Goal: Use online tool/utility: Utilize a website feature to perform a specific function

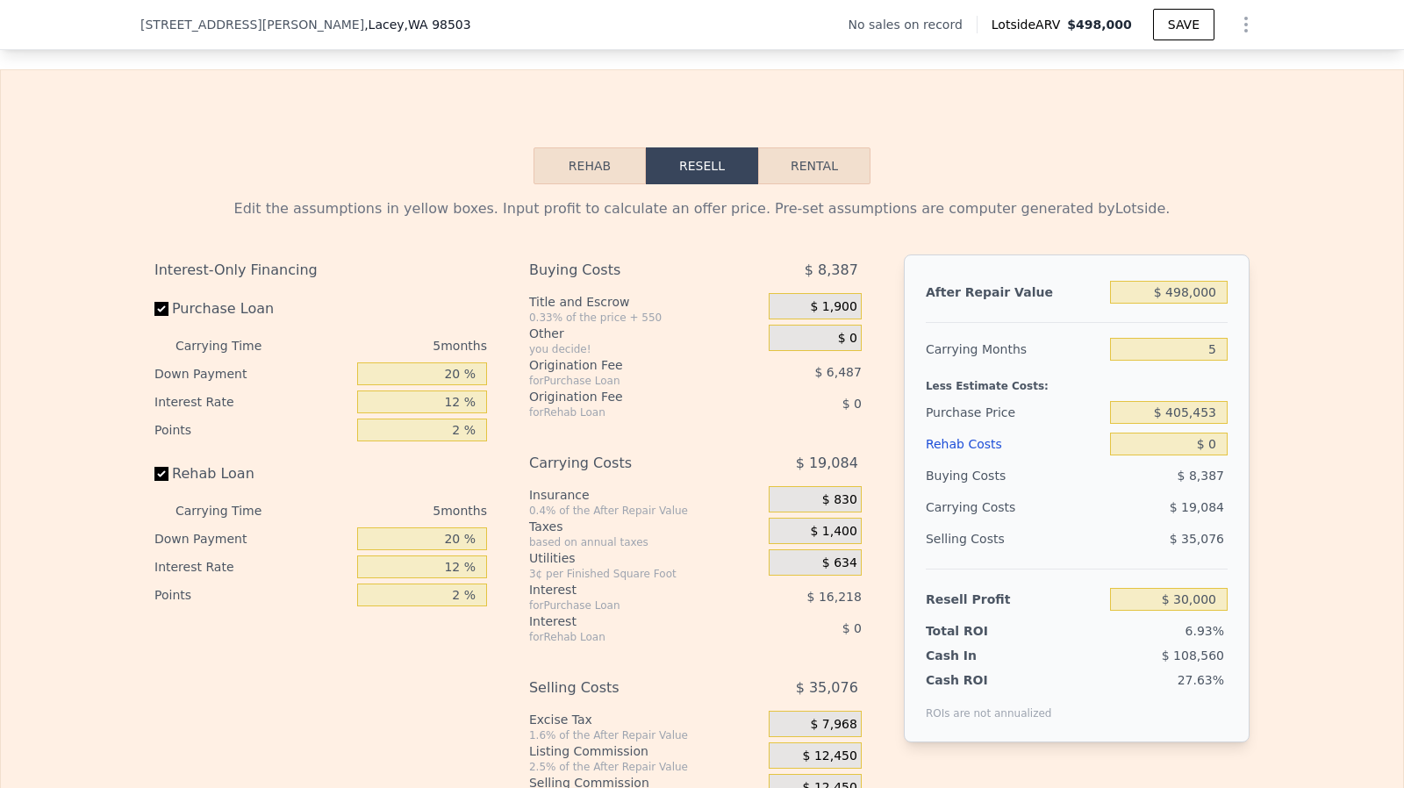
scroll to position [2404, 0]
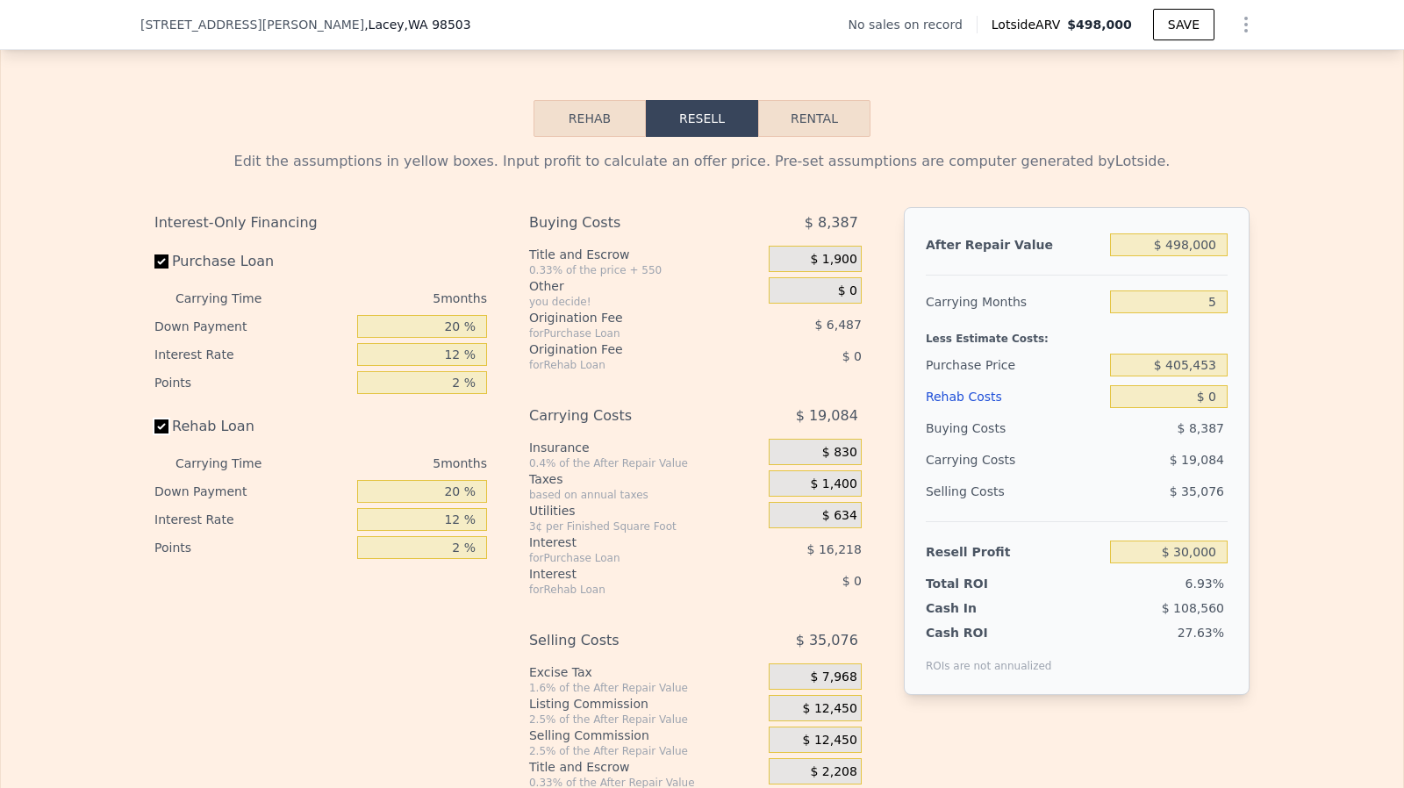
click at [156, 433] on input "Rehab Loan" at bounding box center [161, 426] width 14 height 14
checkbox input "false"
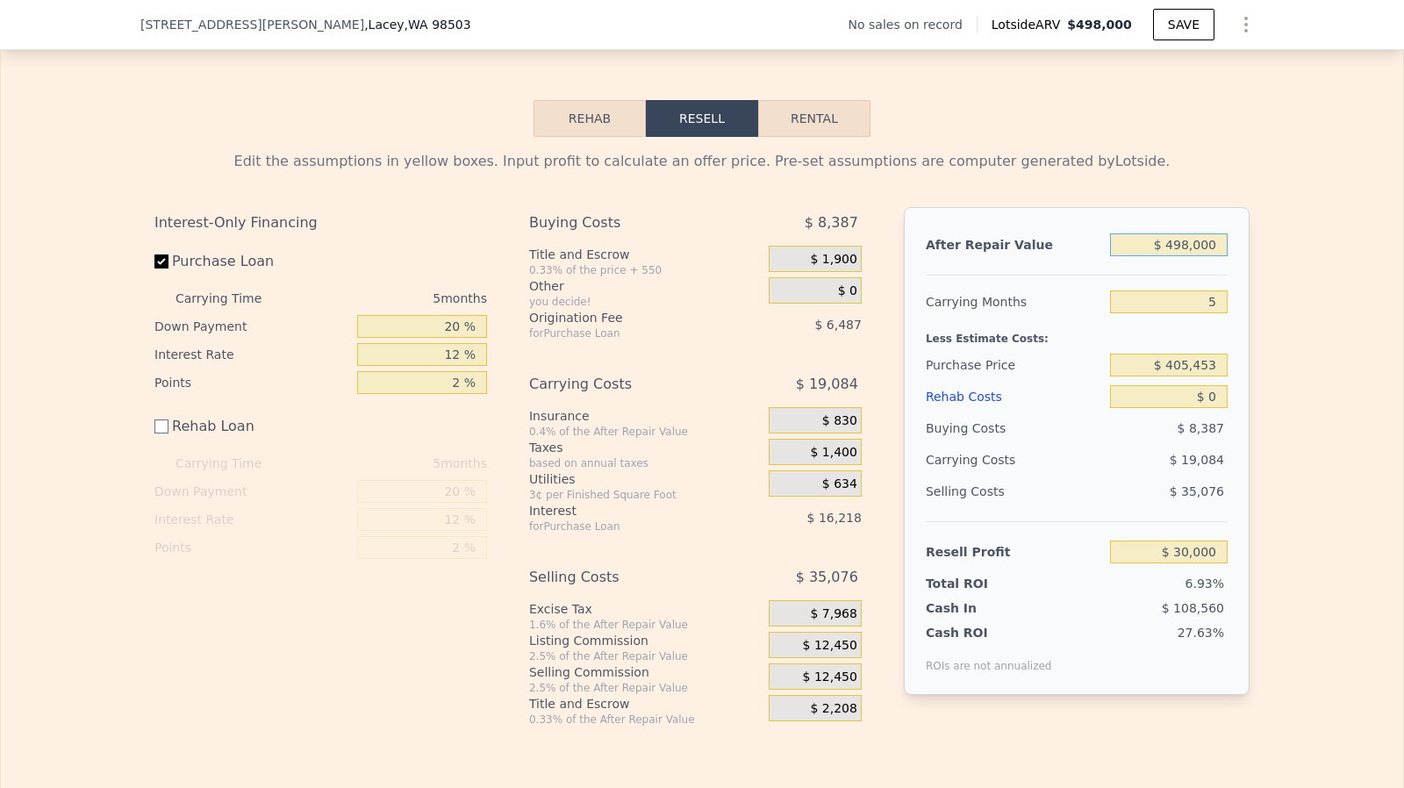
click at [1192, 256] on input "$ 498,000" at bounding box center [1169, 244] width 118 height 23
type input "$ 500"
type input "-$ 432,181"
type input "$ 5,000"
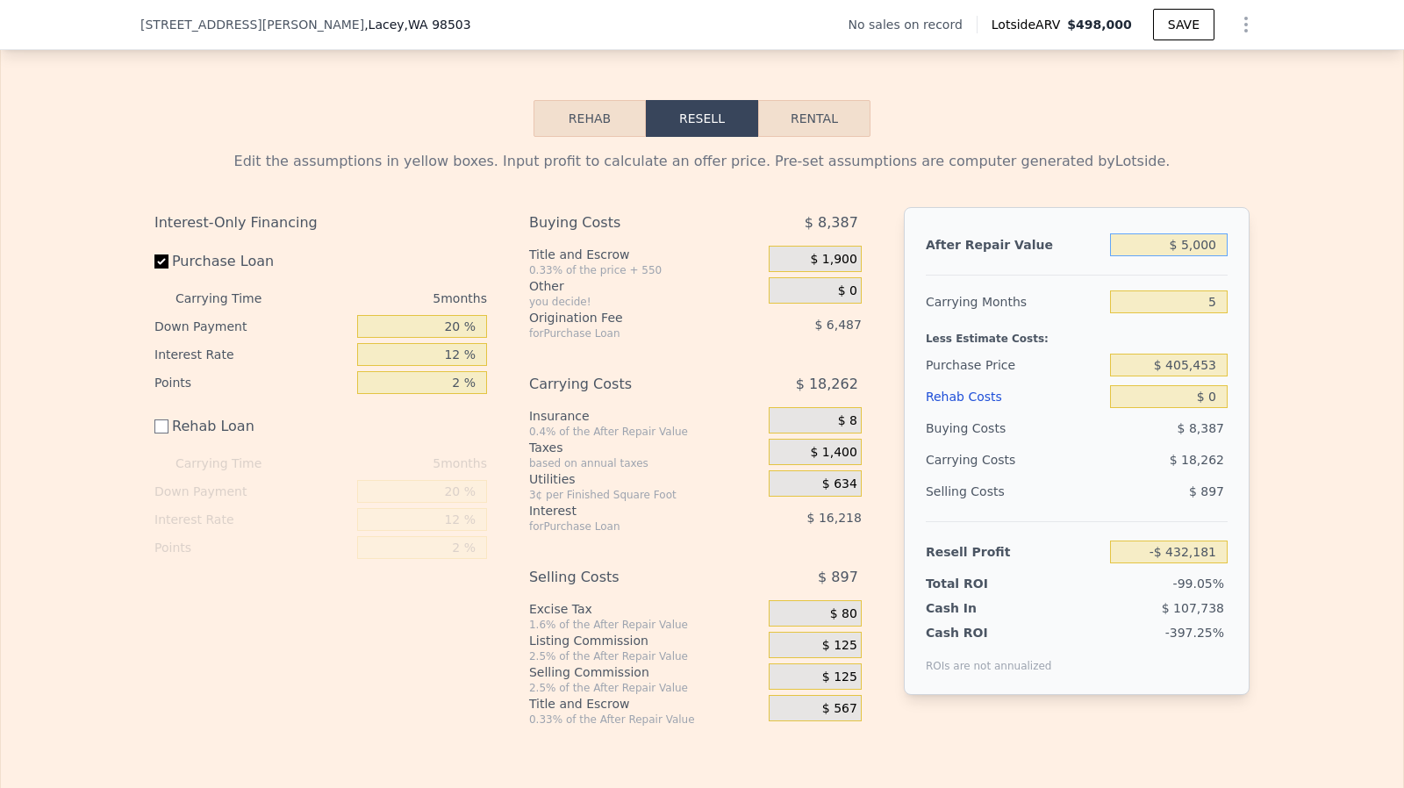
type input "-$ 427,999"
type input "$ 50,000"
type input "-$ 386,194"
type input "$ 500,000"
type input "$ 31,858"
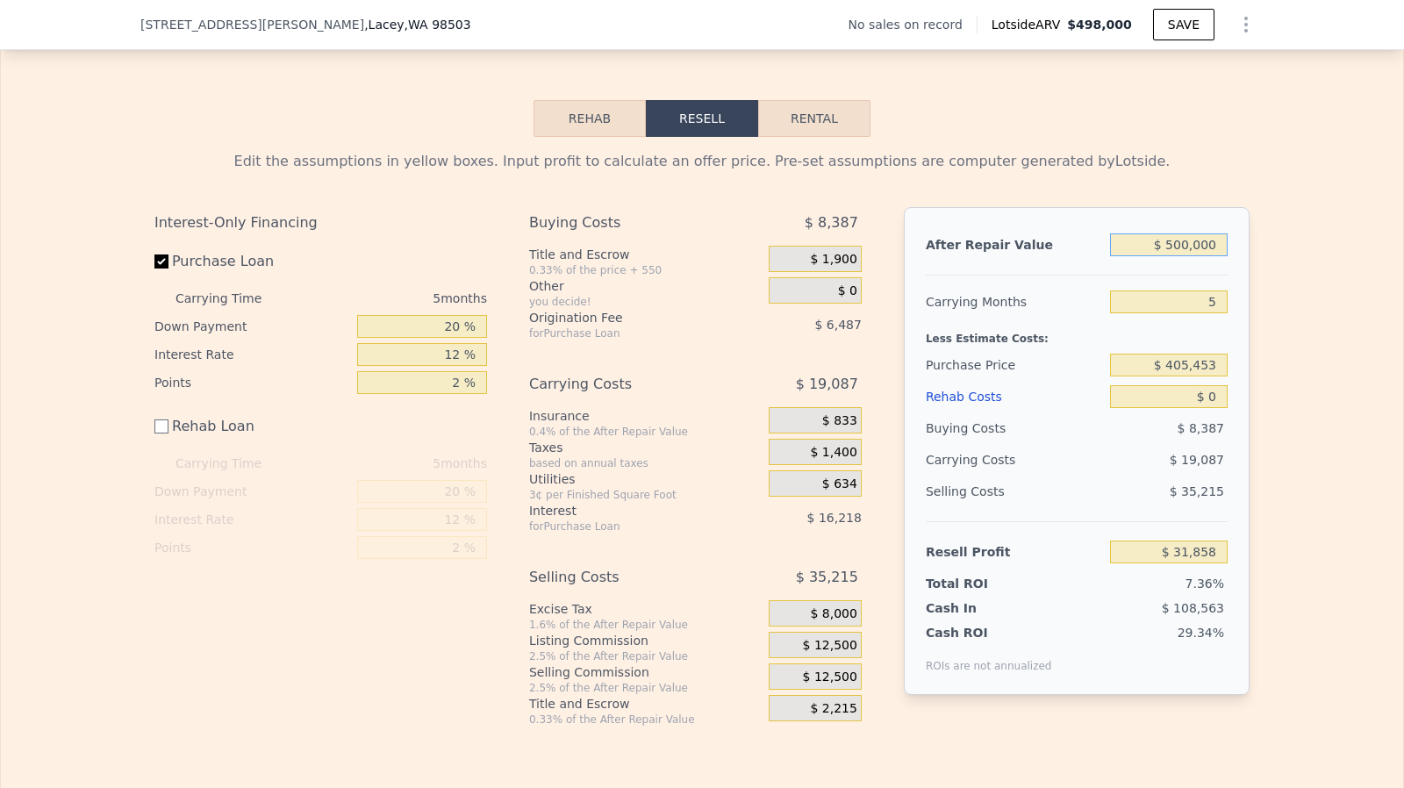
type input "$ 5,000,000"
type input "$ 4,212,373"
type input "$ 500,000"
type input "$ 31,858"
type input "$ 500,000"
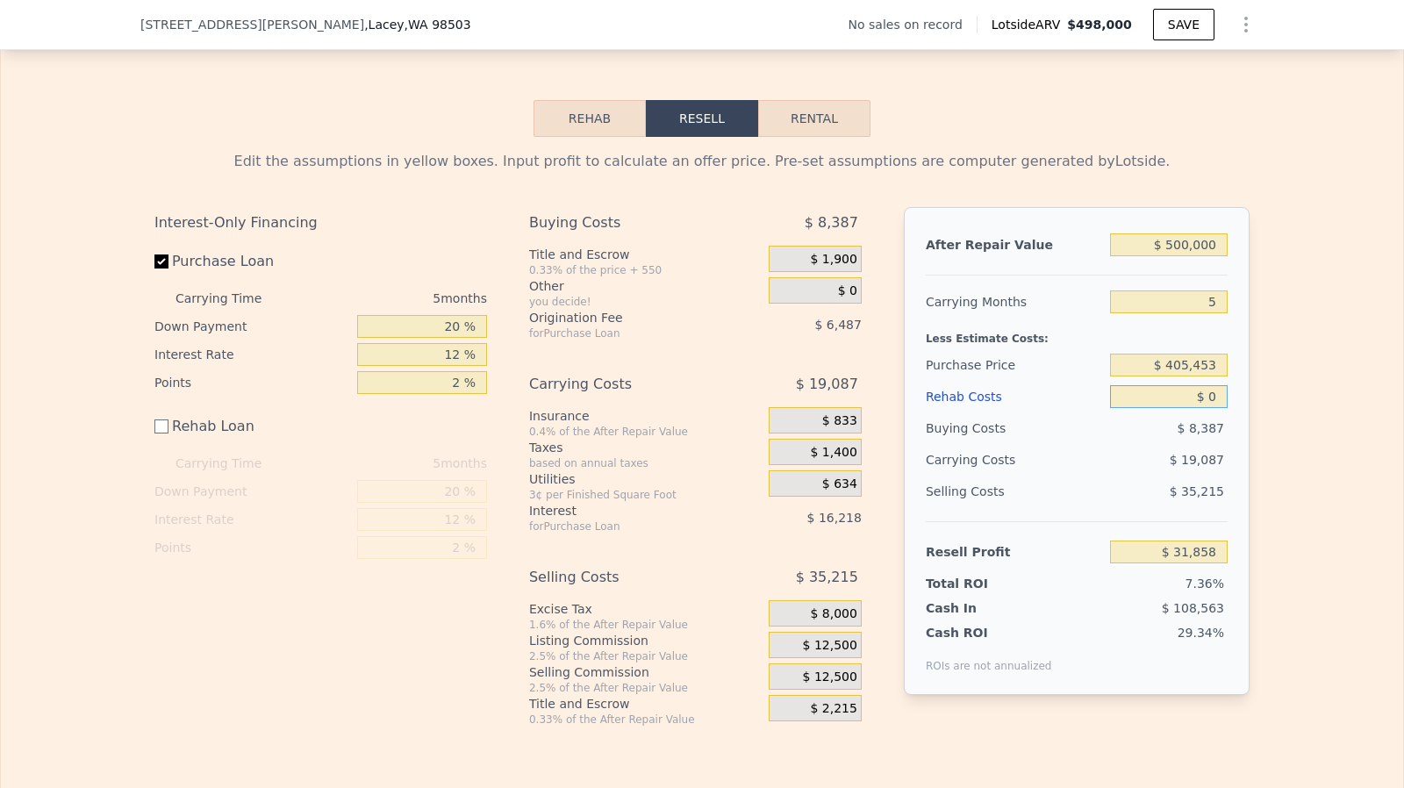
click at [1215, 408] on input "$ 0" at bounding box center [1169, 396] width 118 height 23
type input "$ 12"
type input "$ 31,846"
type input "$ 120"
type input "$ 31,738"
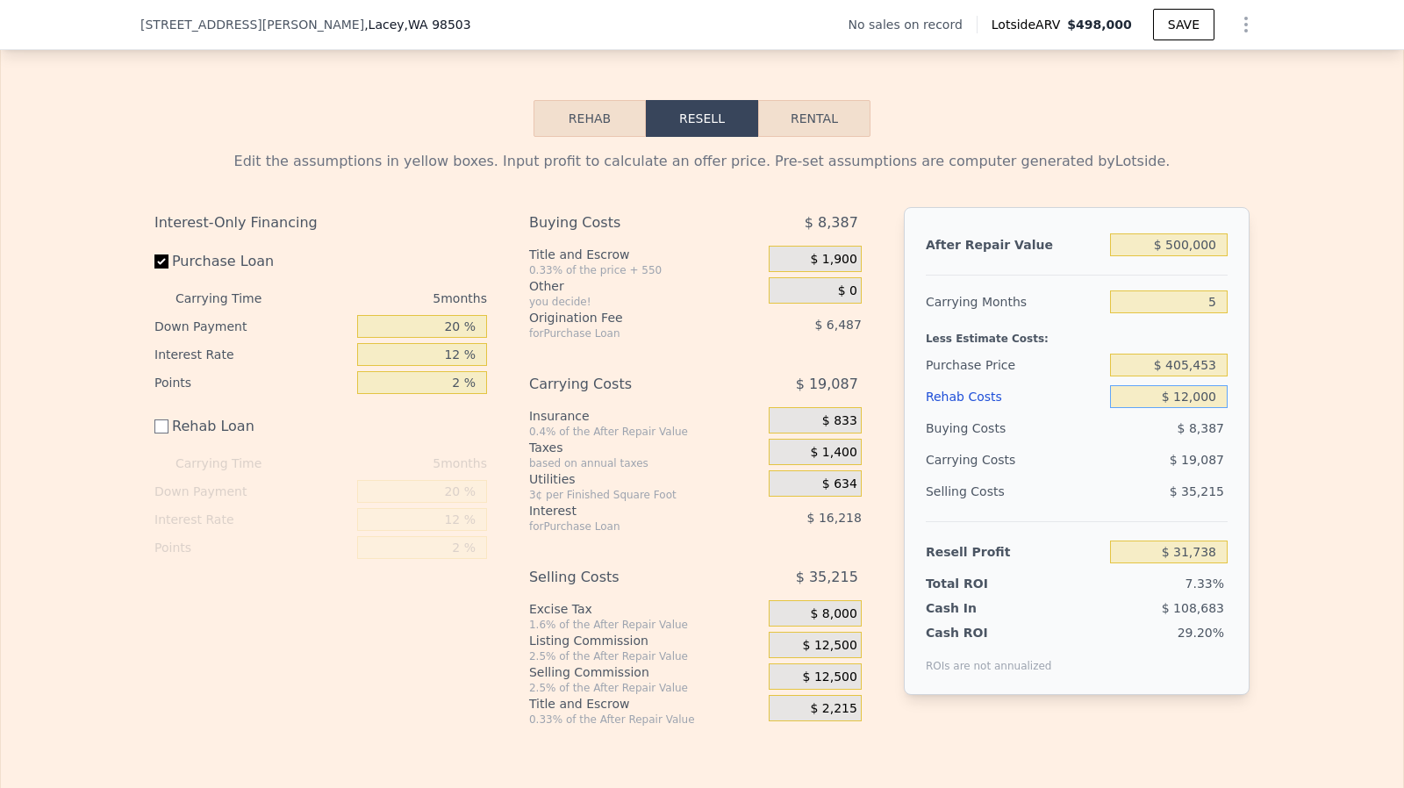
type input "$ 120,000"
type input "-$ 88,142"
type input "$ 120,000"
click at [840, 654] on span "$ 12,500" at bounding box center [830, 646] width 54 height 16
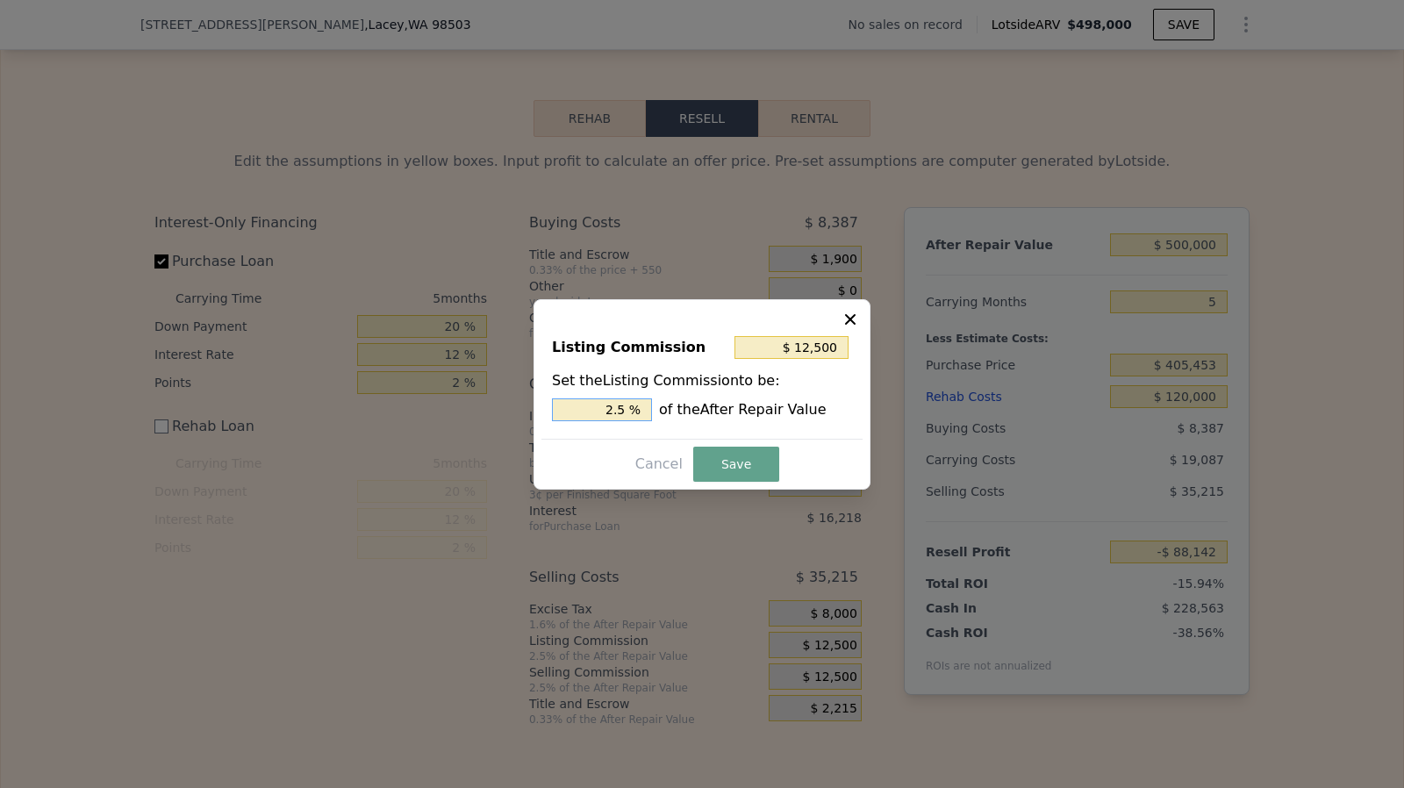
click at [642, 407] on input "2.5 %" at bounding box center [602, 409] width 100 height 23
type input "$ 10,000"
type input "2 %"
type input "$ 0"
type input "0 %"
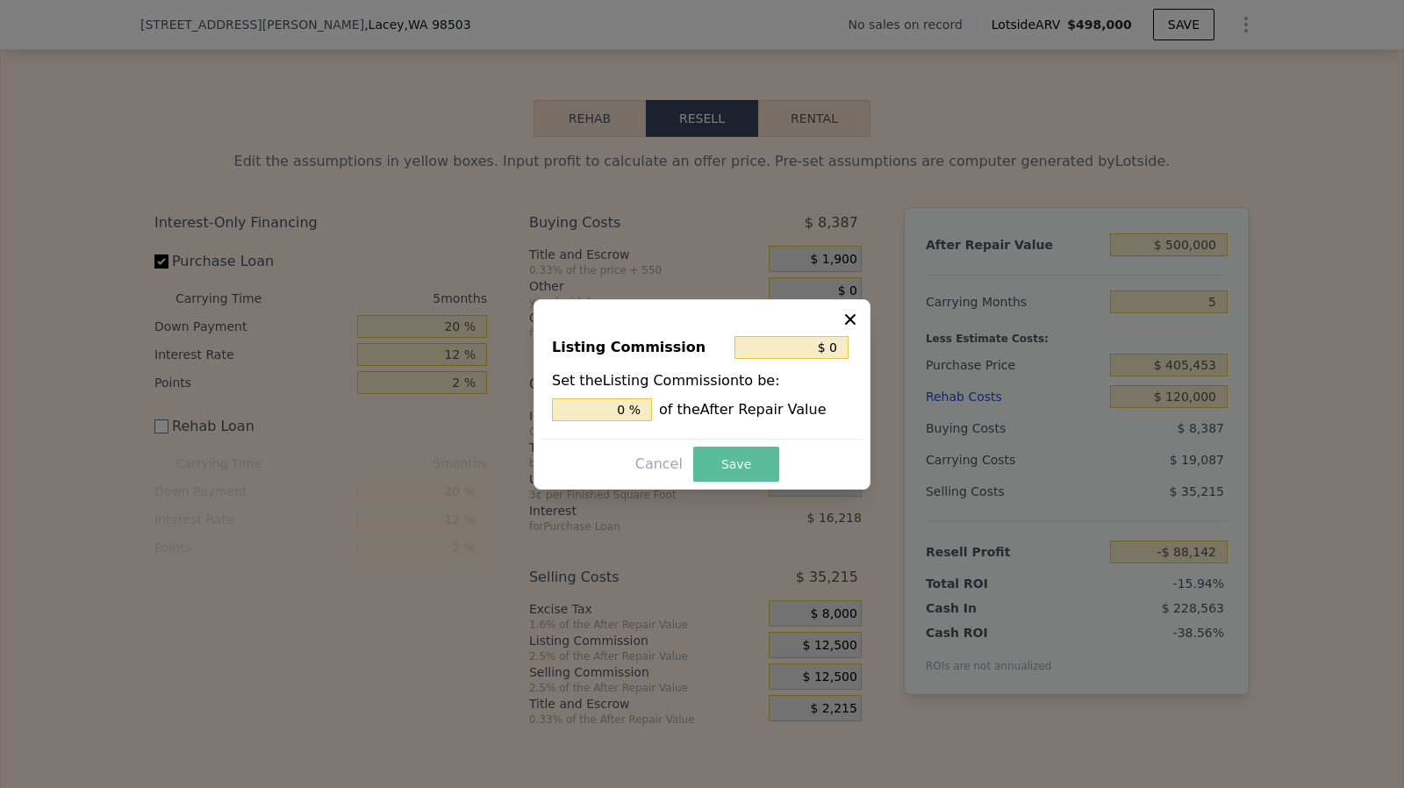
click at [705, 465] on button "Save" at bounding box center [736, 464] width 86 height 35
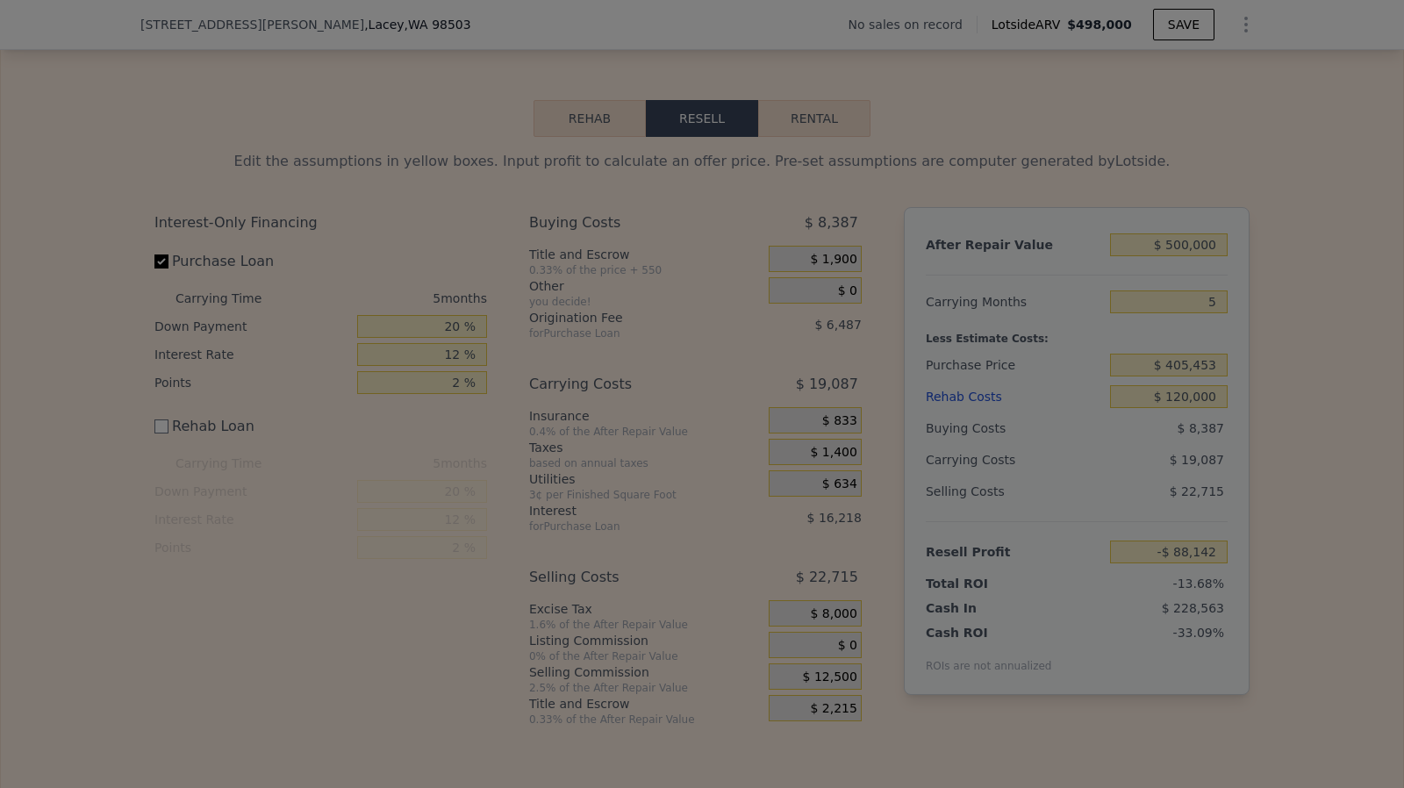
type input "-$ 75,642"
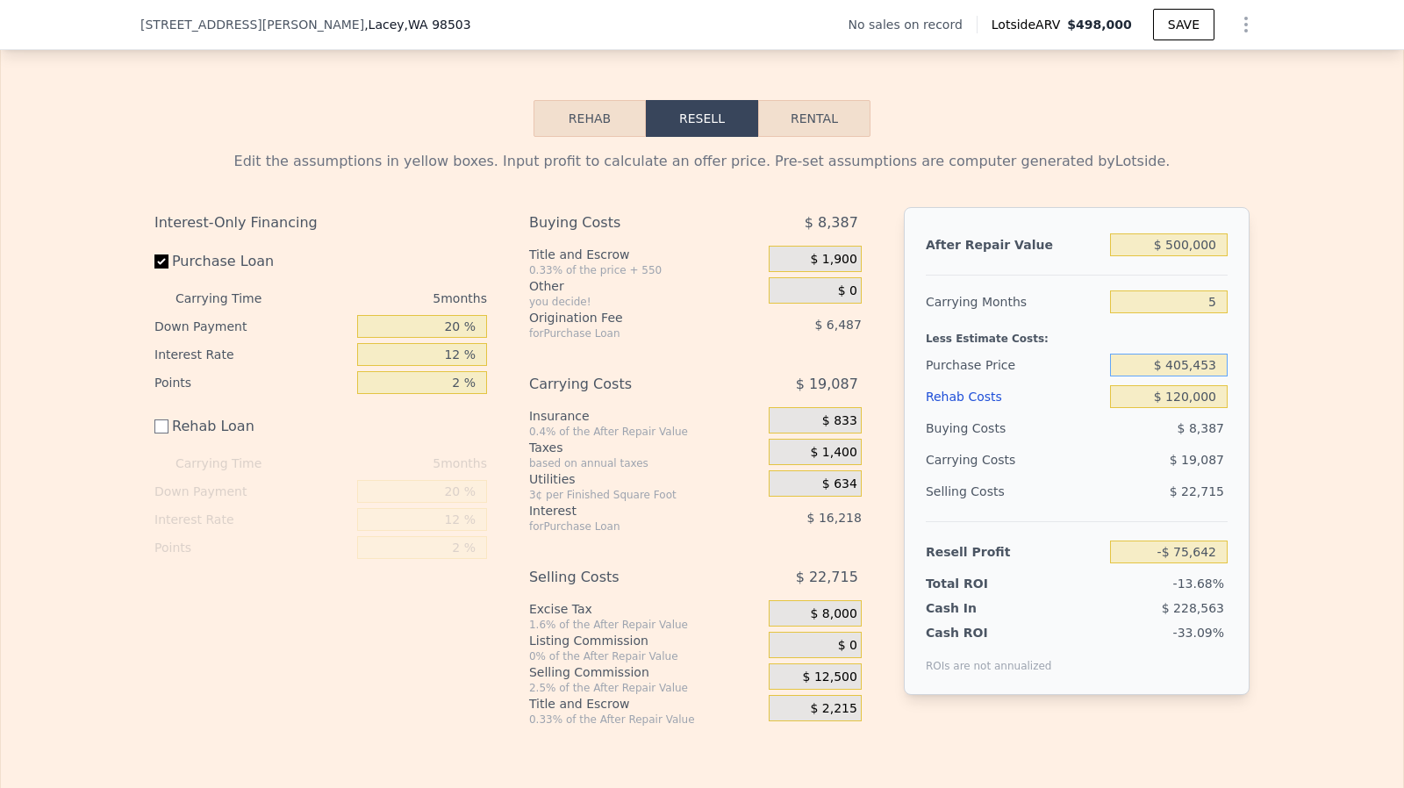
click at [1200, 376] on input "$ 405,453" at bounding box center [1169, 365] width 118 height 23
type input "$ 265,000"
click at [1202, 408] on input "$ 120,000" at bounding box center [1169, 396] width 118 height 23
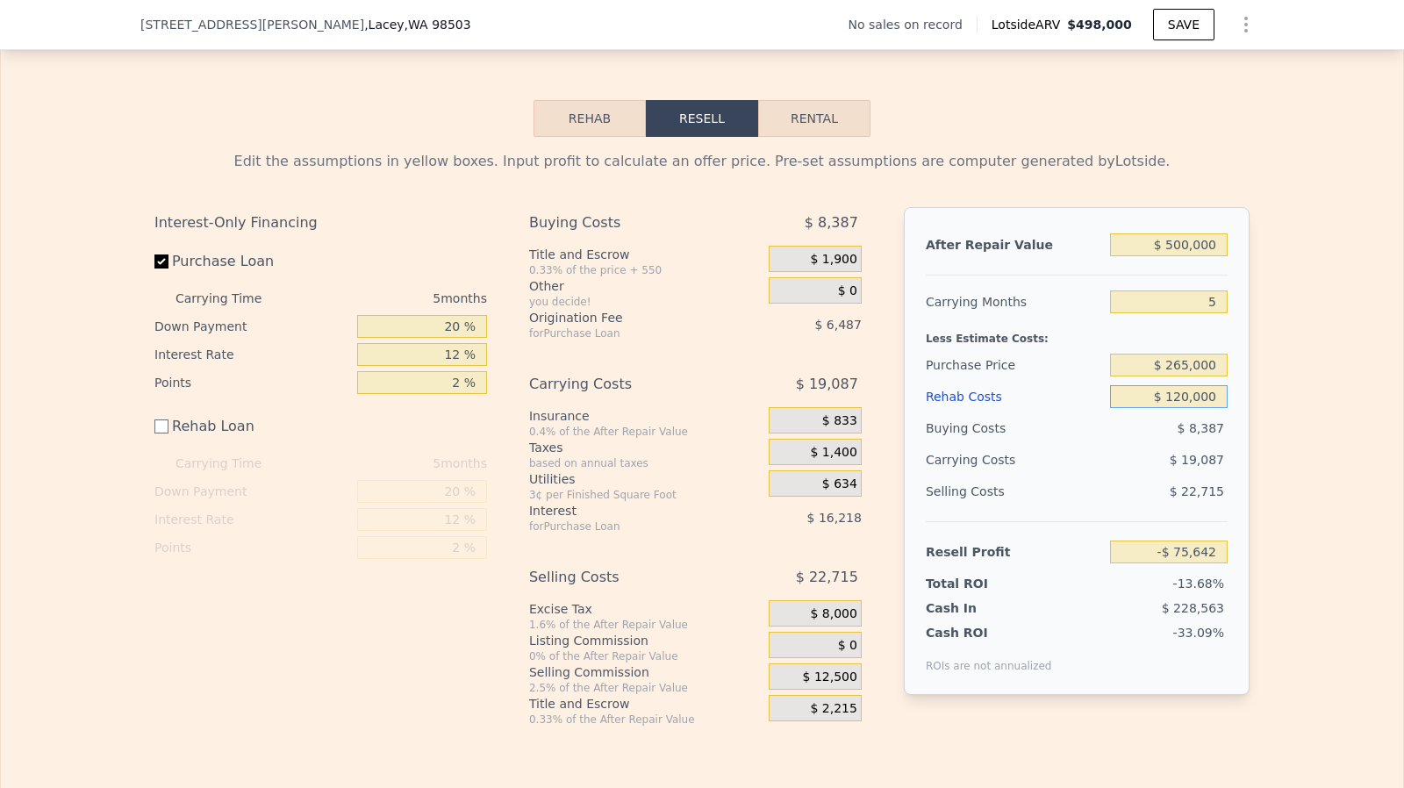
type input "$ 73,146"
click at [456, 366] on input "12 %" at bounding box center [422, 354] width 130 height 23
type input "1 %"
type input "$ 82,861"
type input "10 %"
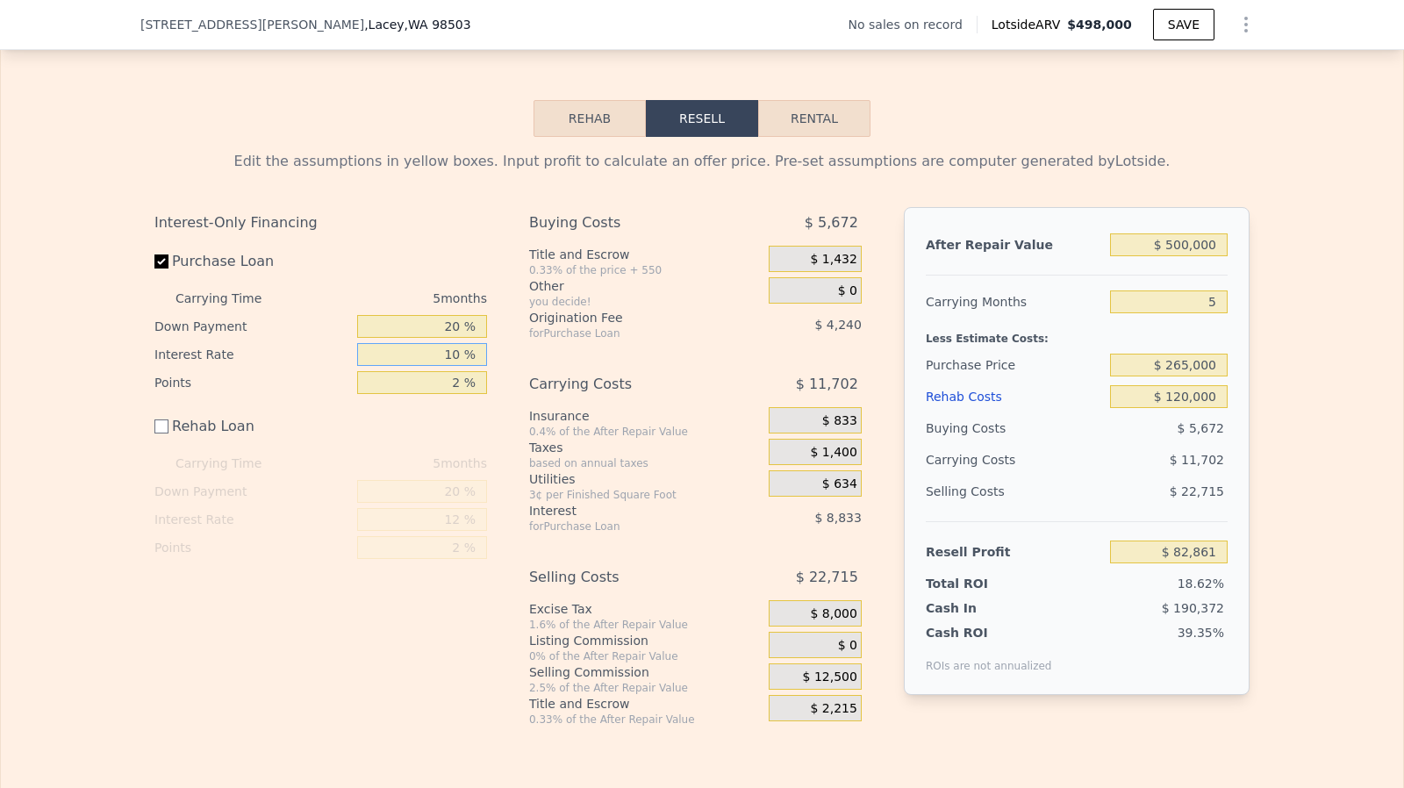
type input "$ 74,911"
type input "10 %"
click at [451, 338] on input "20 %" at bounding box center [422, 326] width 130 height 23
type input "10 %"
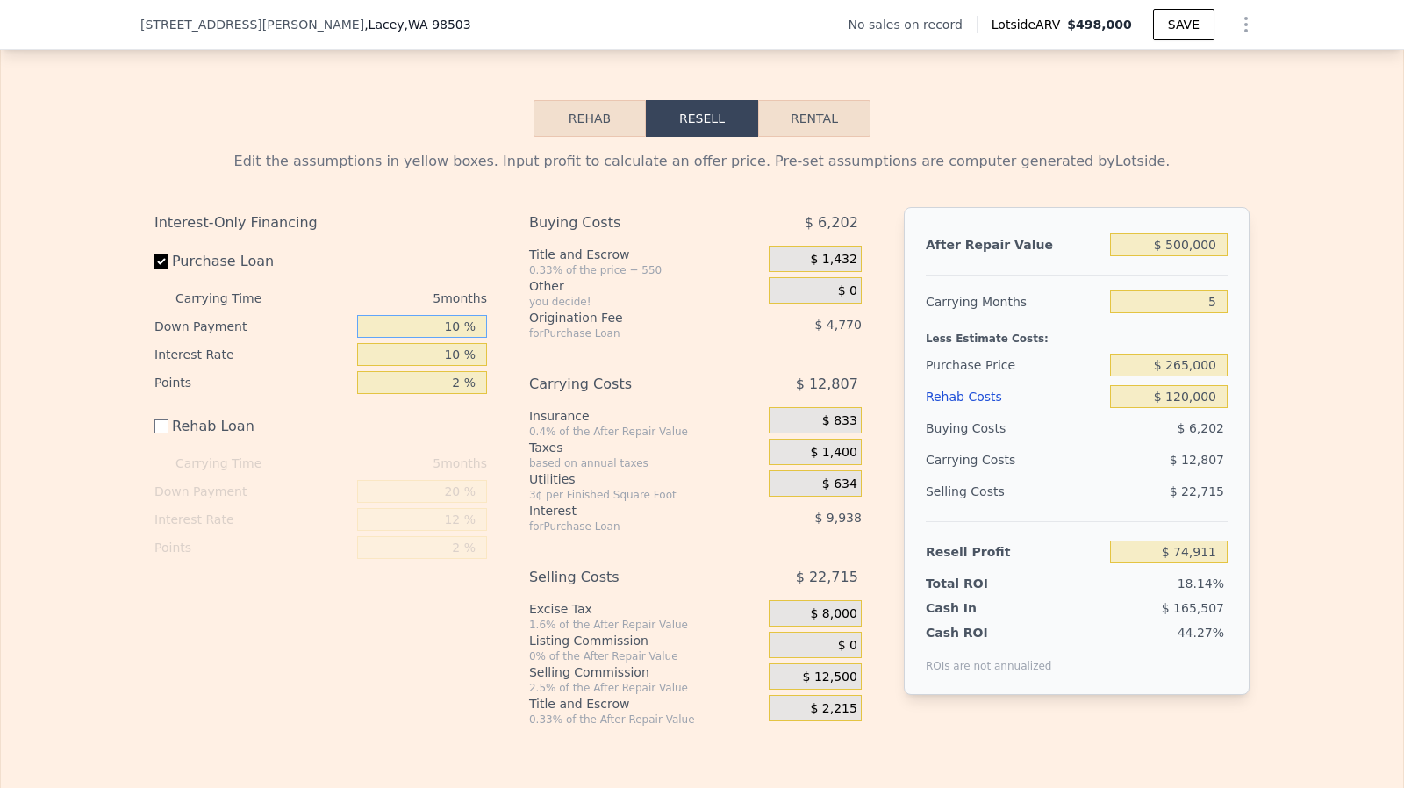
type input "$ 73,276"
type input "10 %"
click at [454, 366] on input "10 %" at bounding box center [422, 354] width 130 height 23
click at [454, 394] on input "2 %" at bounding box center [422, 382] width 130 height 23
click at [1184, 376] on input "$ 265,000" at bounding box center [1169, 365] width 118 height 23
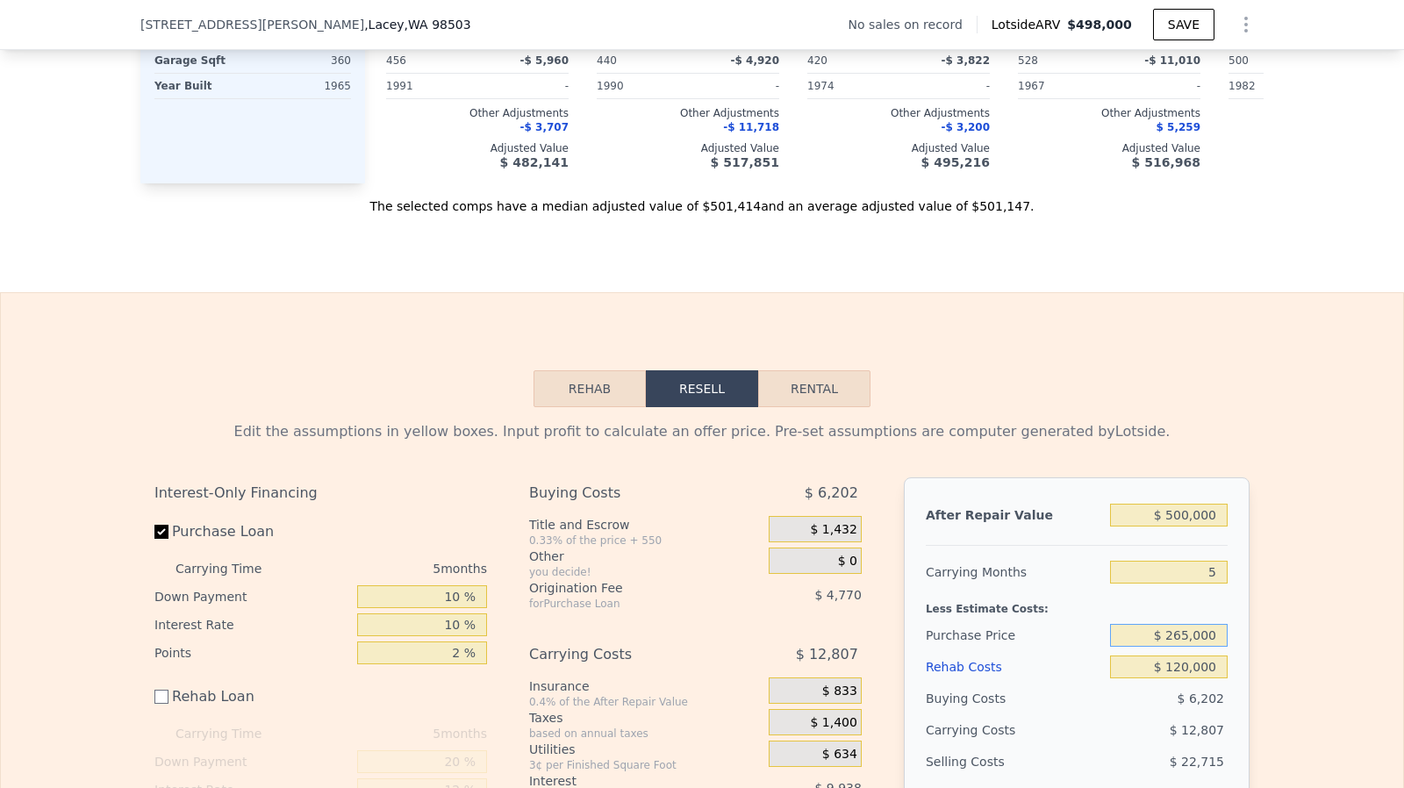
scroll to position [2107, 0]
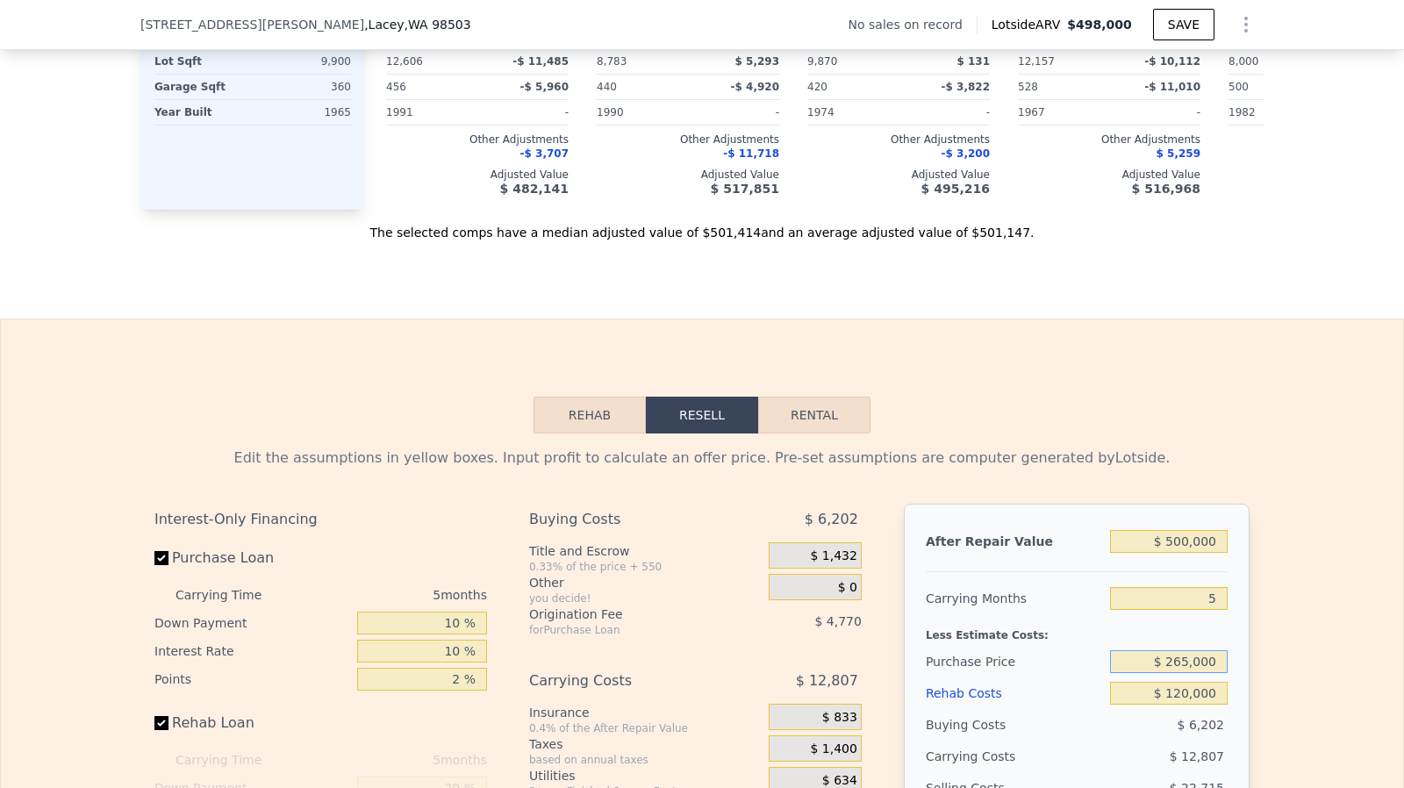
checkbox input "true"
type input "$ 498,000"
type input "$ 0"
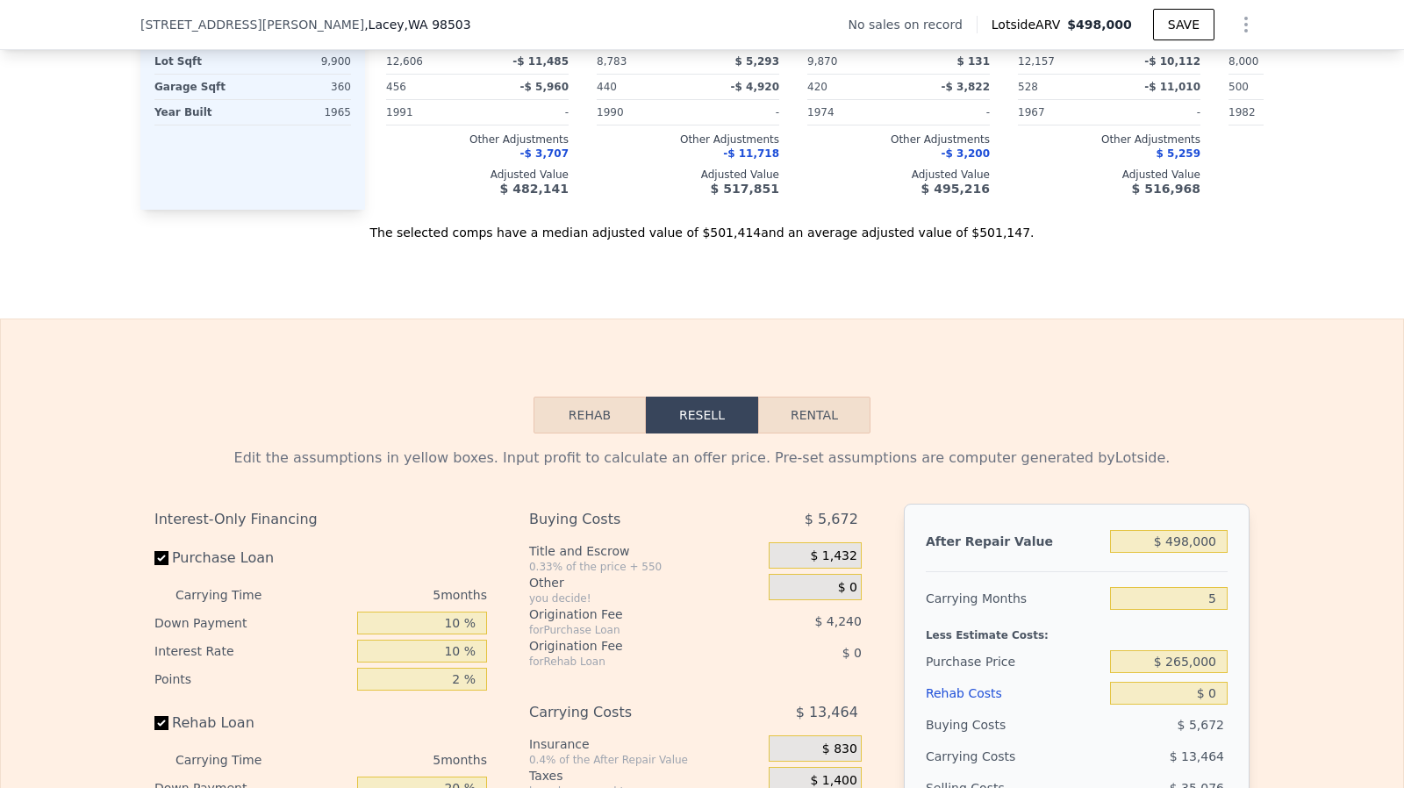
type input "$ 178,788"
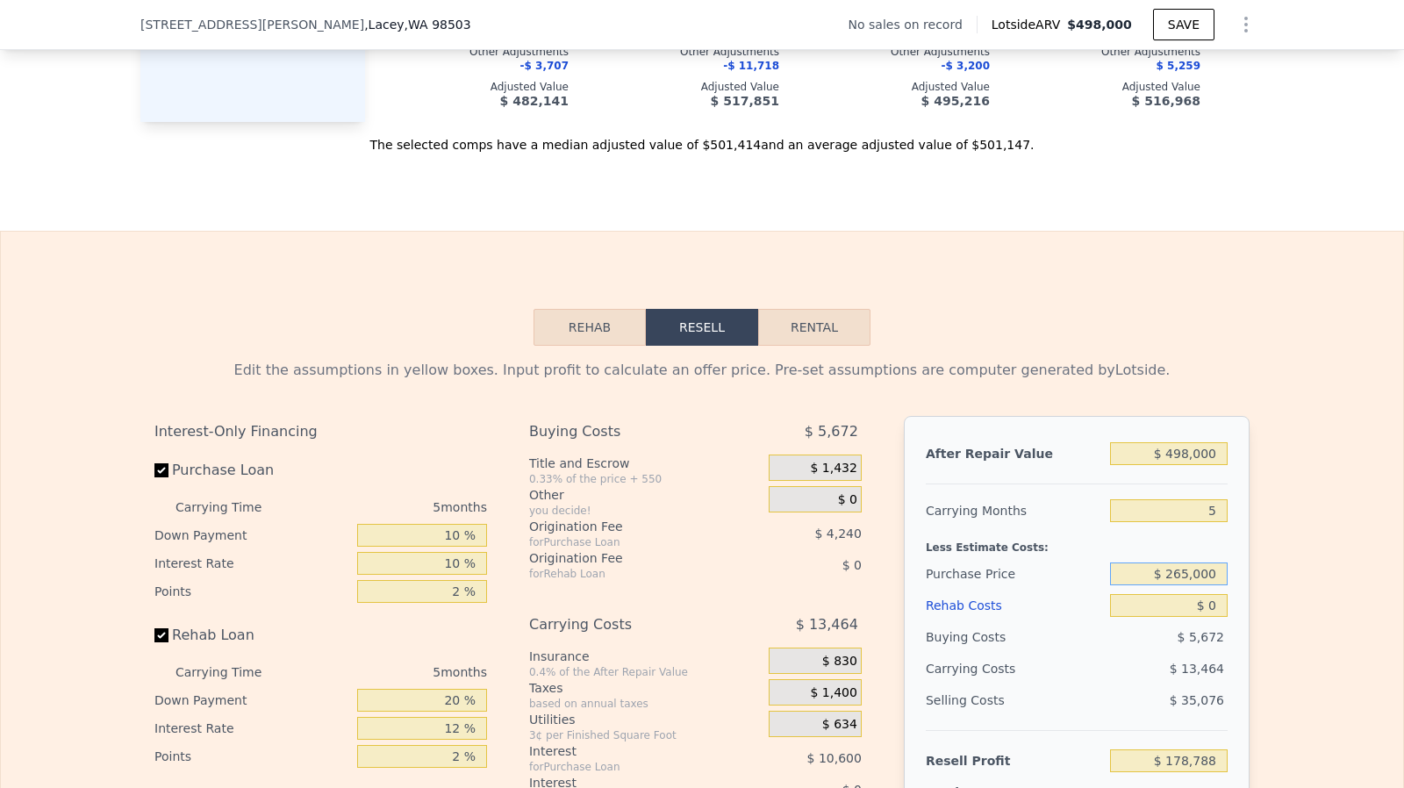
scroll to position [2195, 0]
click at [156, 642] on input "Rehab Loan" at bounding box center [161, 635] width 14 height 14
checkbox input "false"
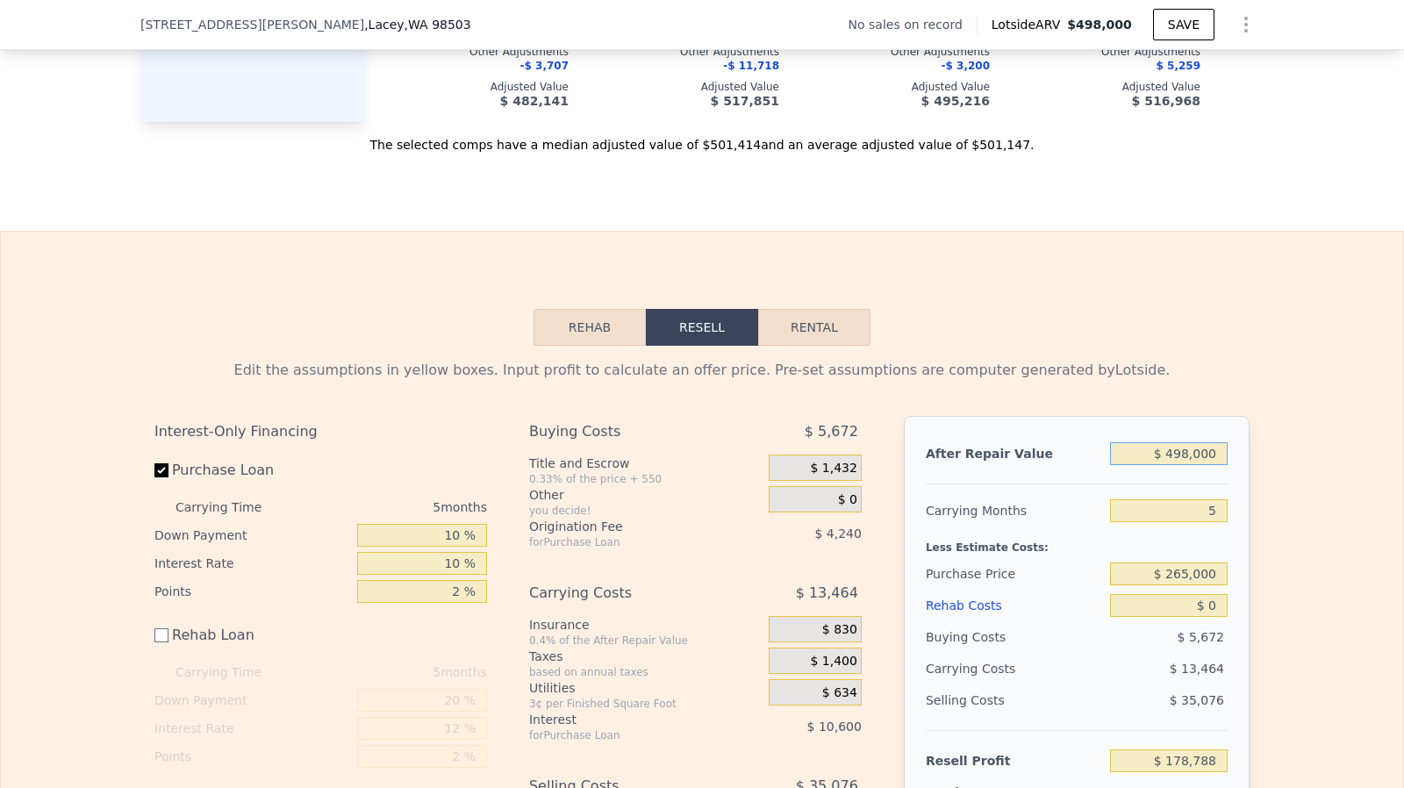
click at [1188, 465] on input "$ 498,000" at bounding box center [1169, 453] width 118 height 23
type input "$ 500"
type input "-$ 283,393"
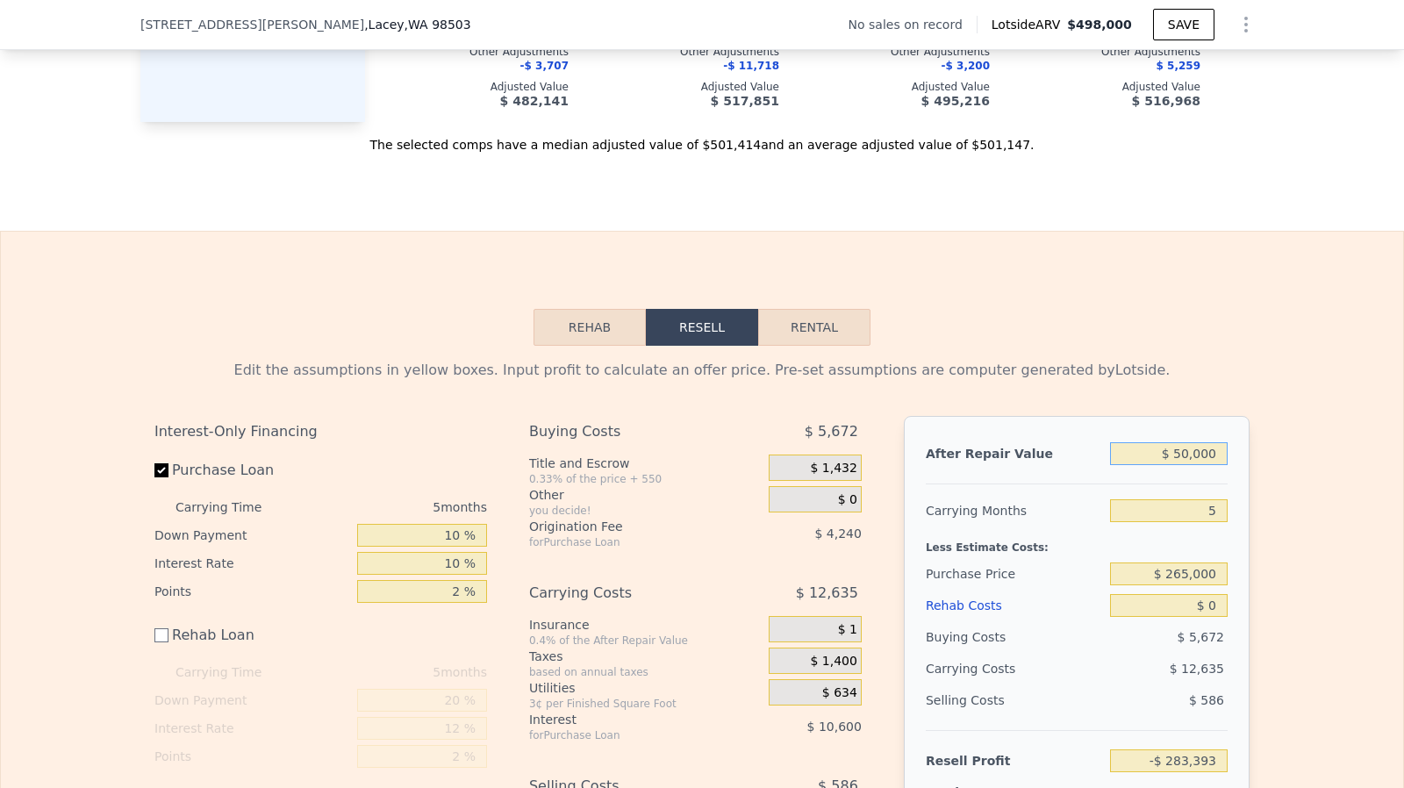
type input "$ 500,000"
type input "$ 180,646"
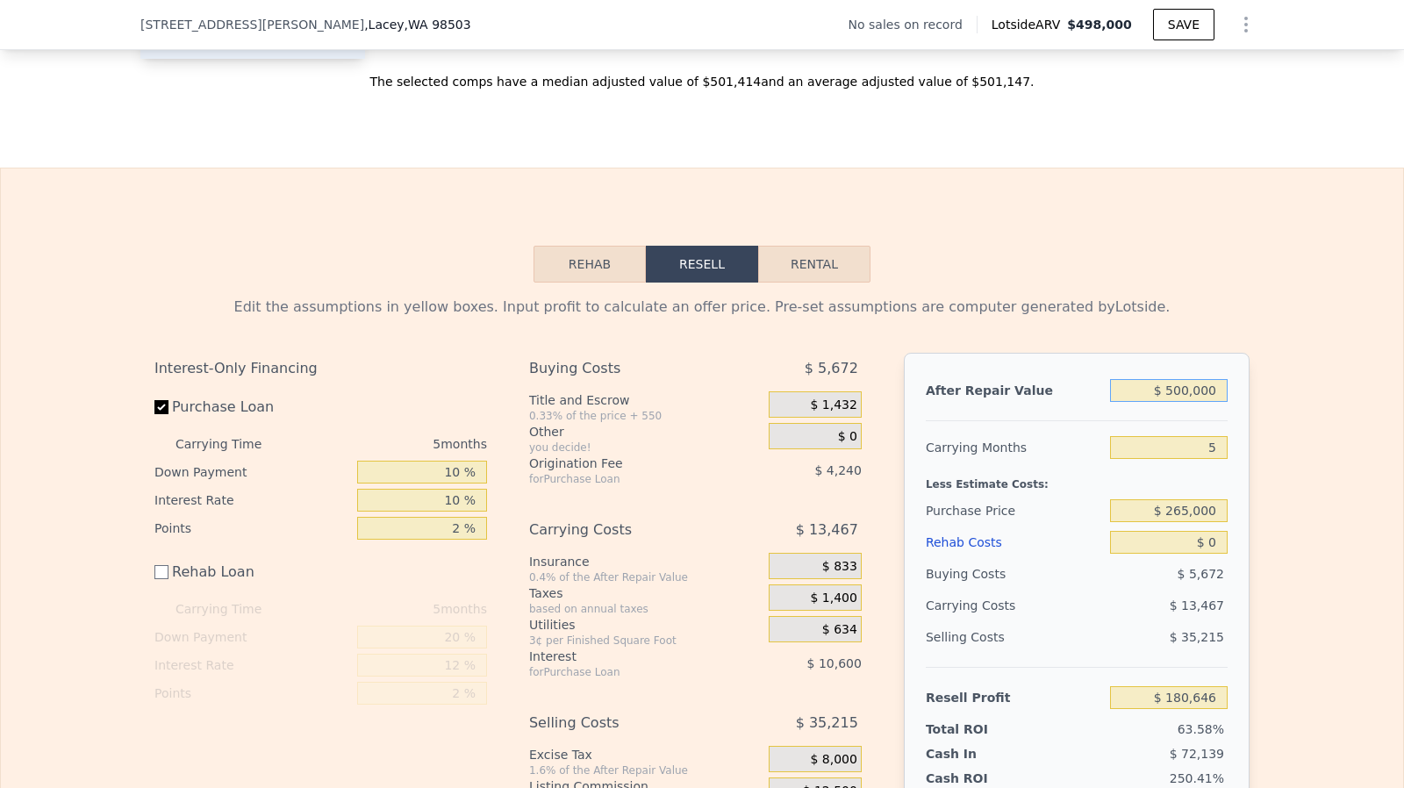
scroll to position [2258, 0]
type input "$ 500,000"
click at [1218, 554] on input "$ 0" at bounding box center [1169, 542] width 118 height 23
type input "$ 12"
type input "$ 180,634"
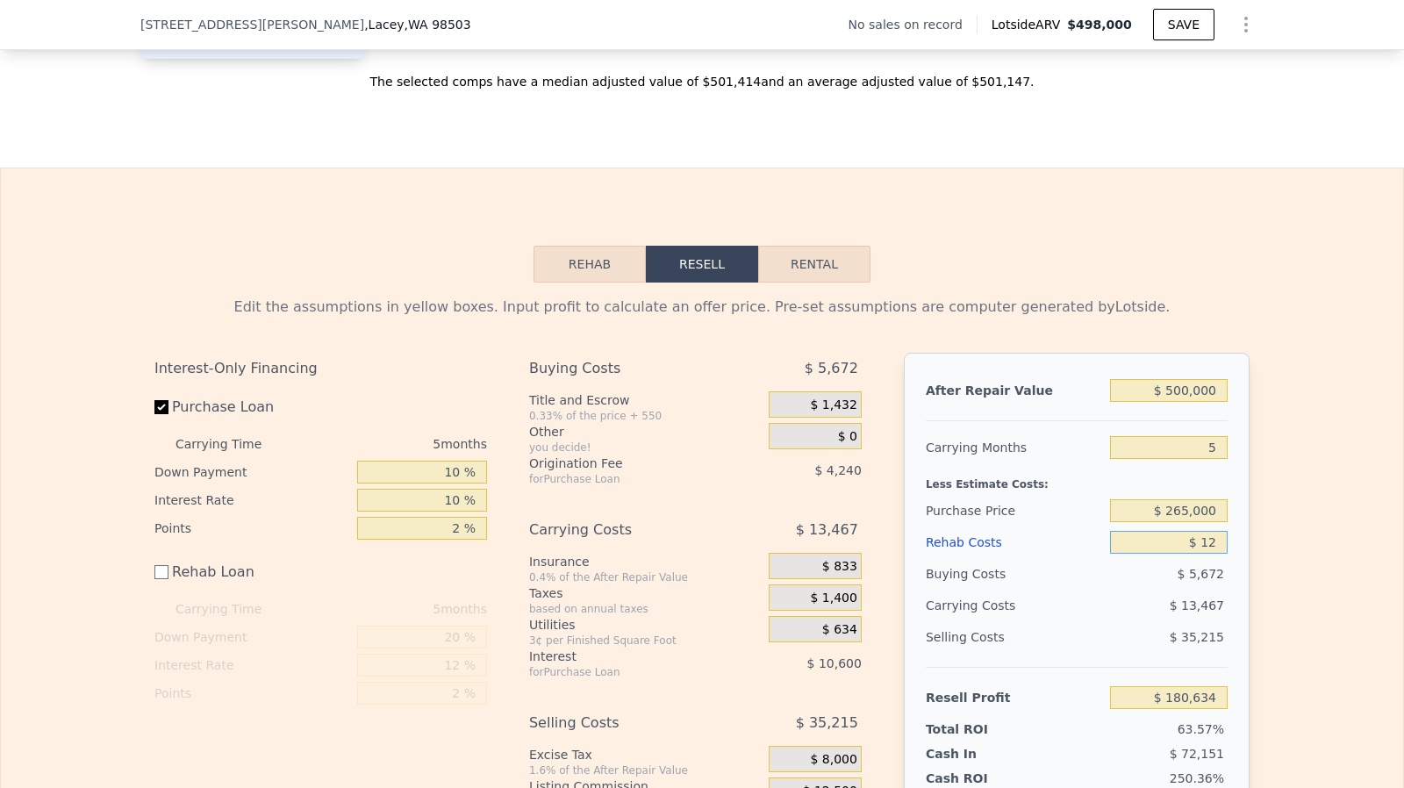
type input "$ 120"
type input "$ 180,526"
type input "$ 12,000"
type input "$ 168,646"
type input "$ 120,000"
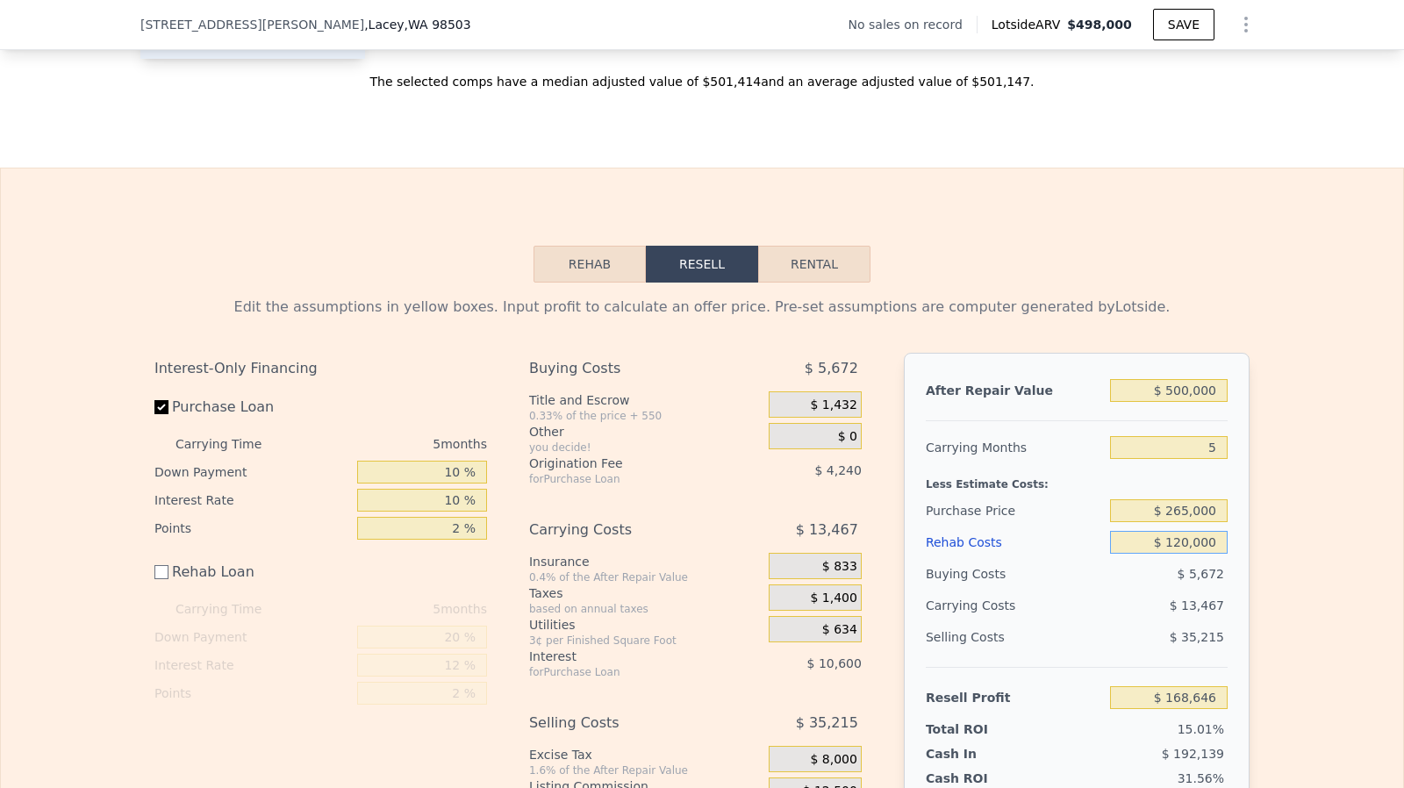
type input "$ 60,646"
type input "$ 120,000"
click at [1204, 522] on input "$ 265,000" at bounding box center [1169, 510] width 118 height 23
click at [1219, 459] on input "5" at bounding box center [1169, 447] width 118 height 23
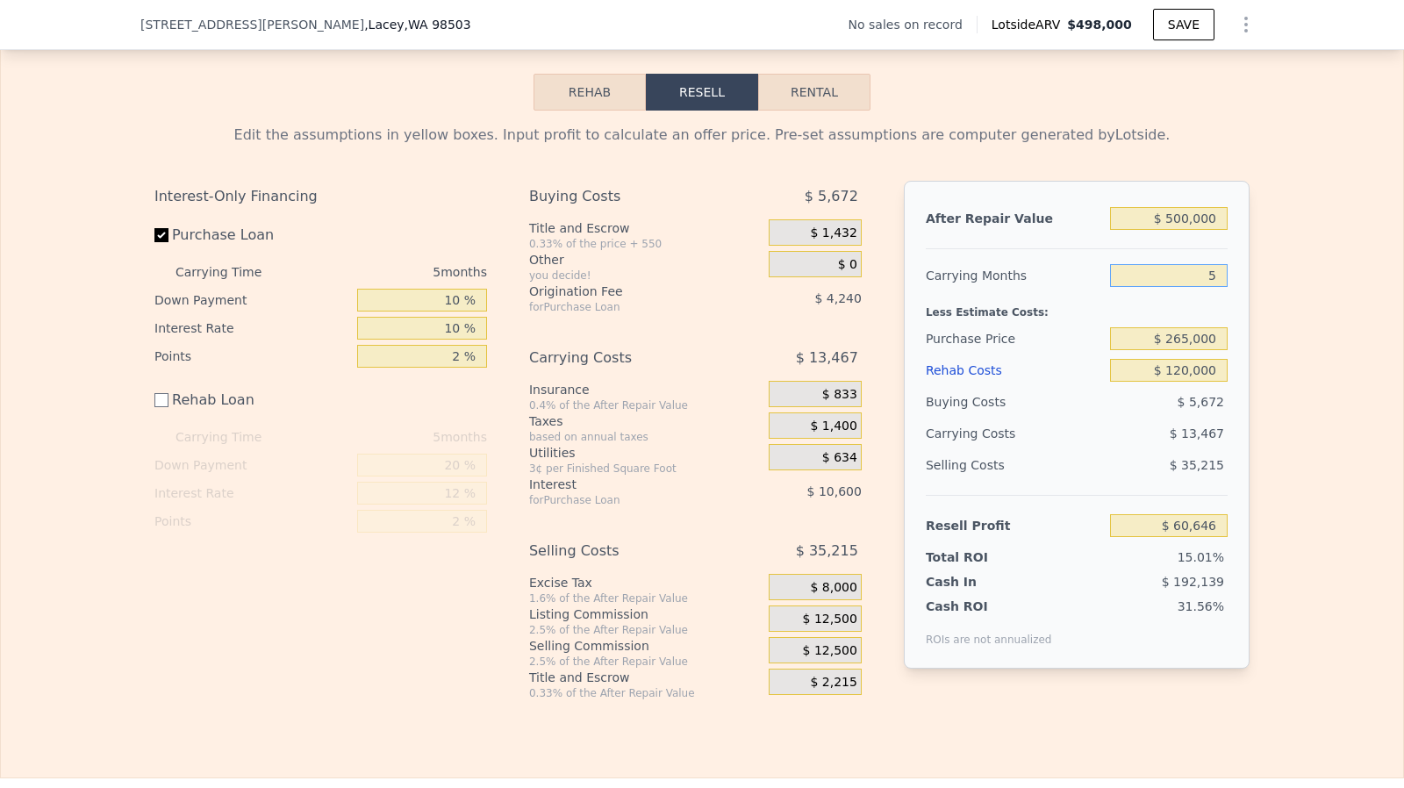
scroll to position [2432, 0]
click at [839, 625] on span "$ 12,500" at bounding box center [830, 618] width 54 height 16
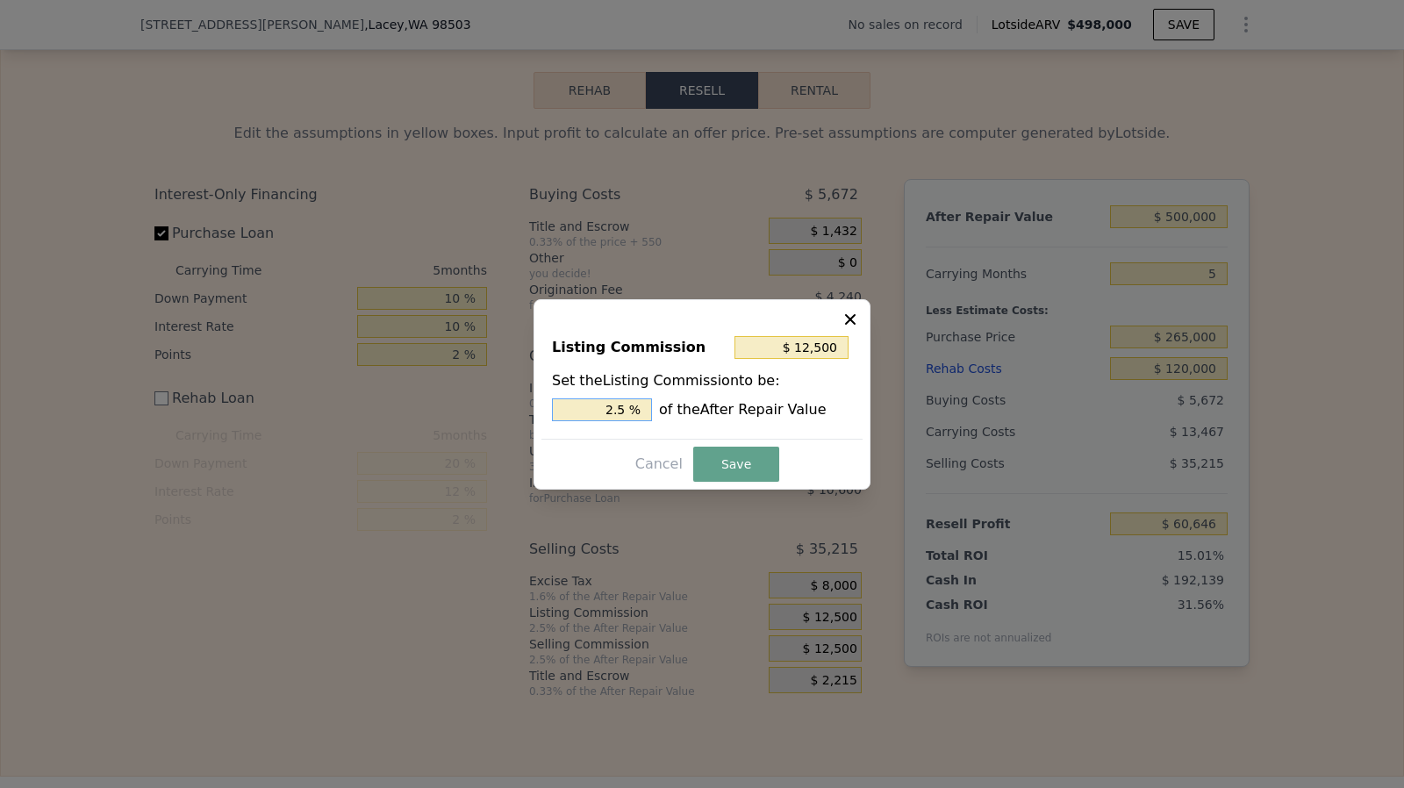
click at [642, 410] on input "2.5 %" at bounding box center [602, 409] width 100 height 23
type input "$ 10,000"
type input "2 %"
type input "$ 0"
type input "0 %"
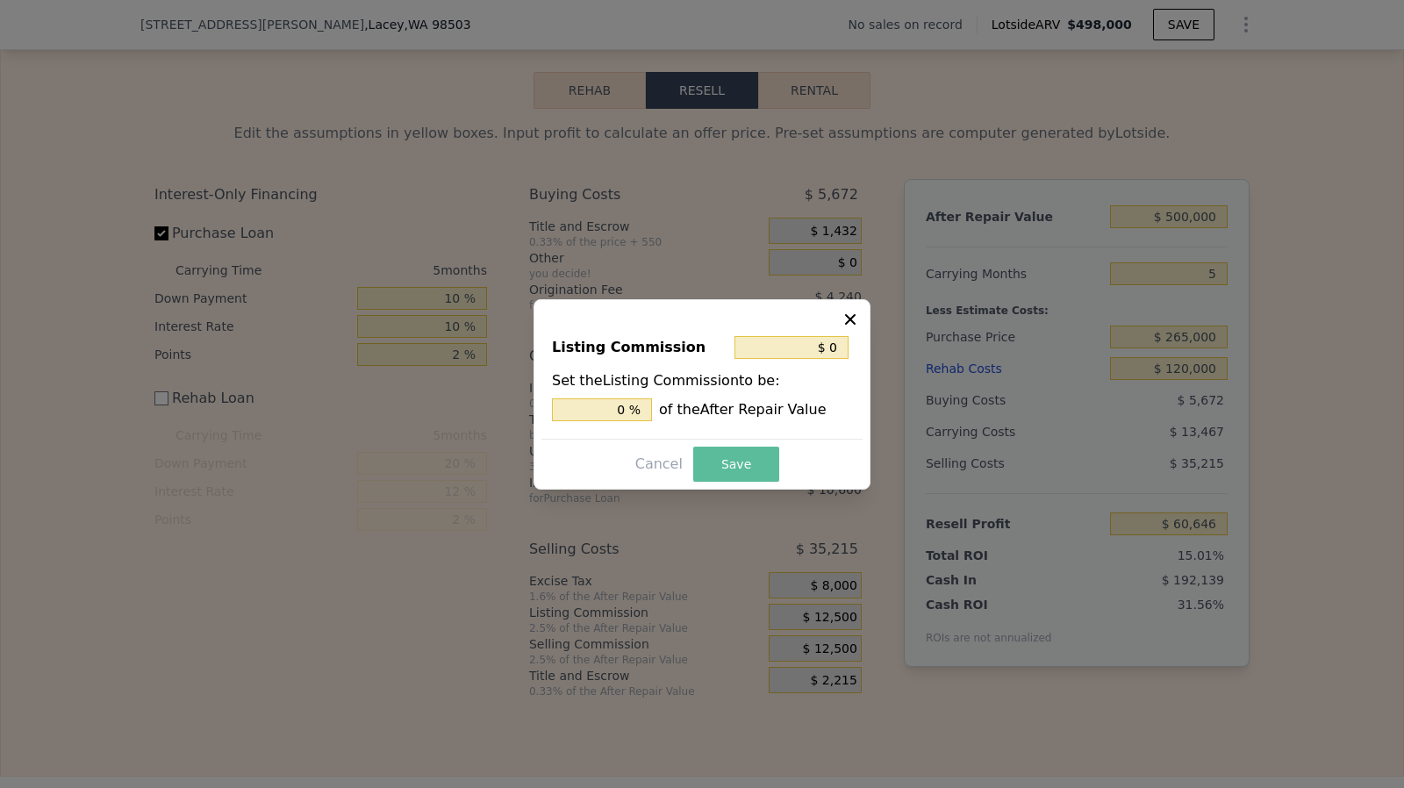
click at [722, 454] on button "Save" at bounding box center [736, 464] width 86 height 35
type input "$ 73,146"
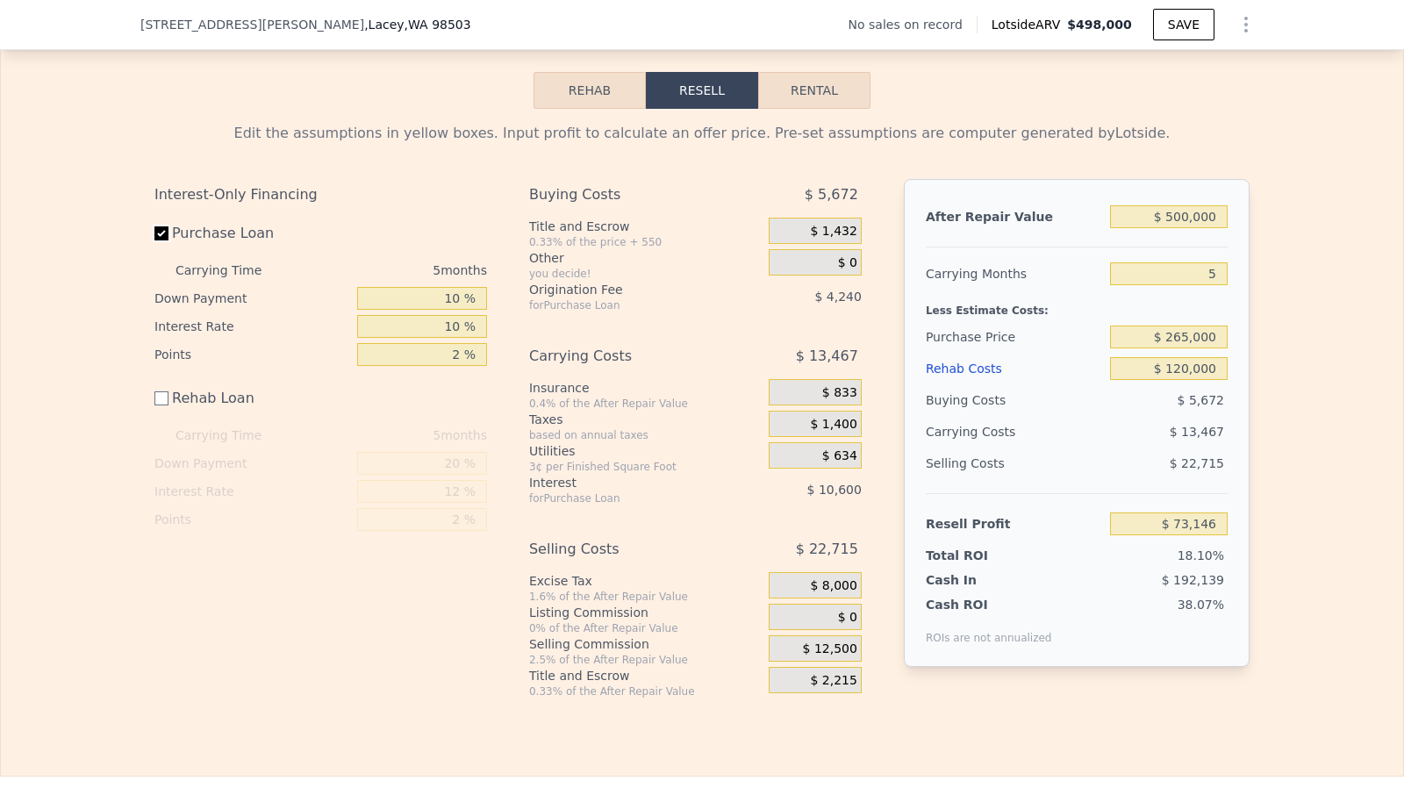
click at [154, 240] on input "Purchase Loan" at bounding box center [161, 233] width 14 height 14
checkbox input "false"
type input "$ 87,986"
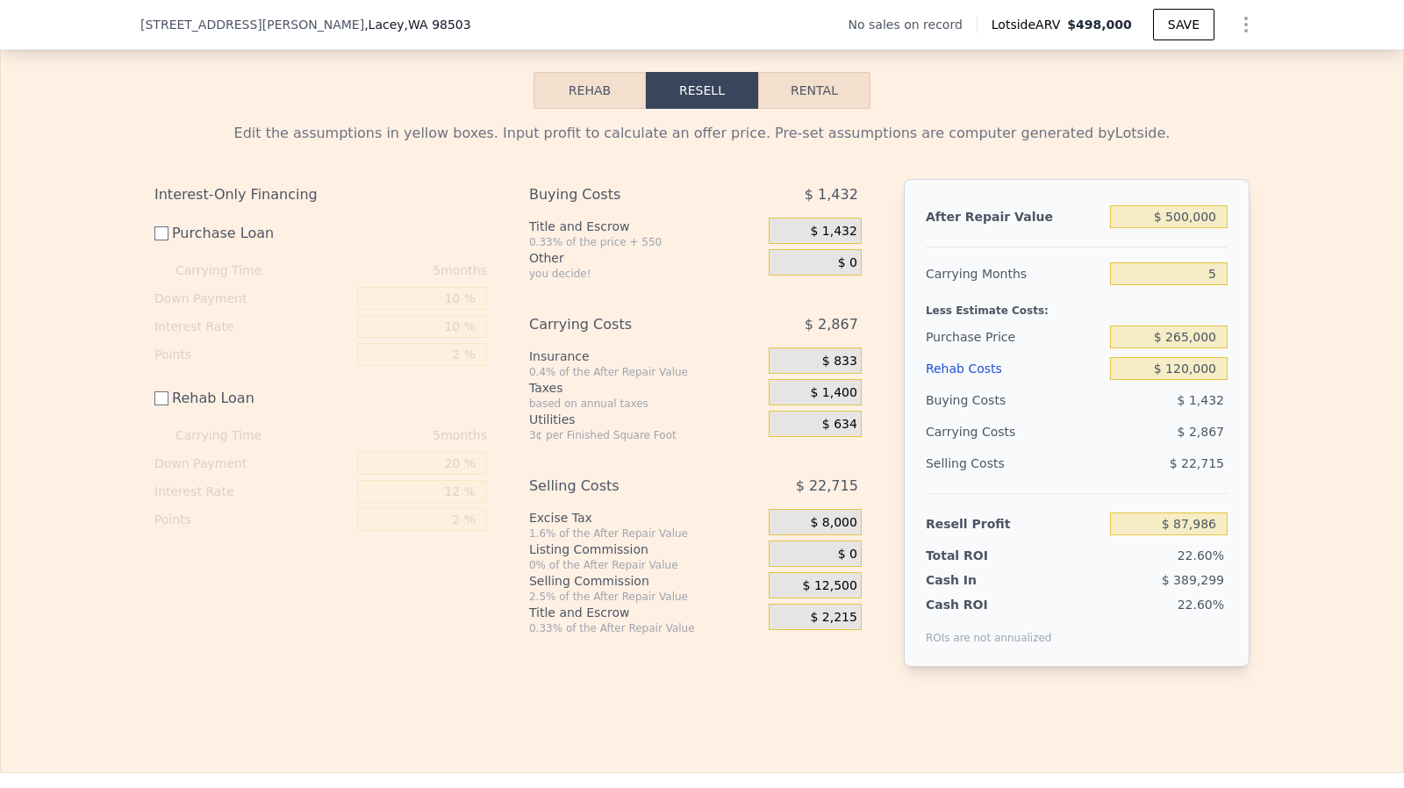
click at [853, 567] on div "$ 0" at bounding box center [814, 553] width 93 height 26
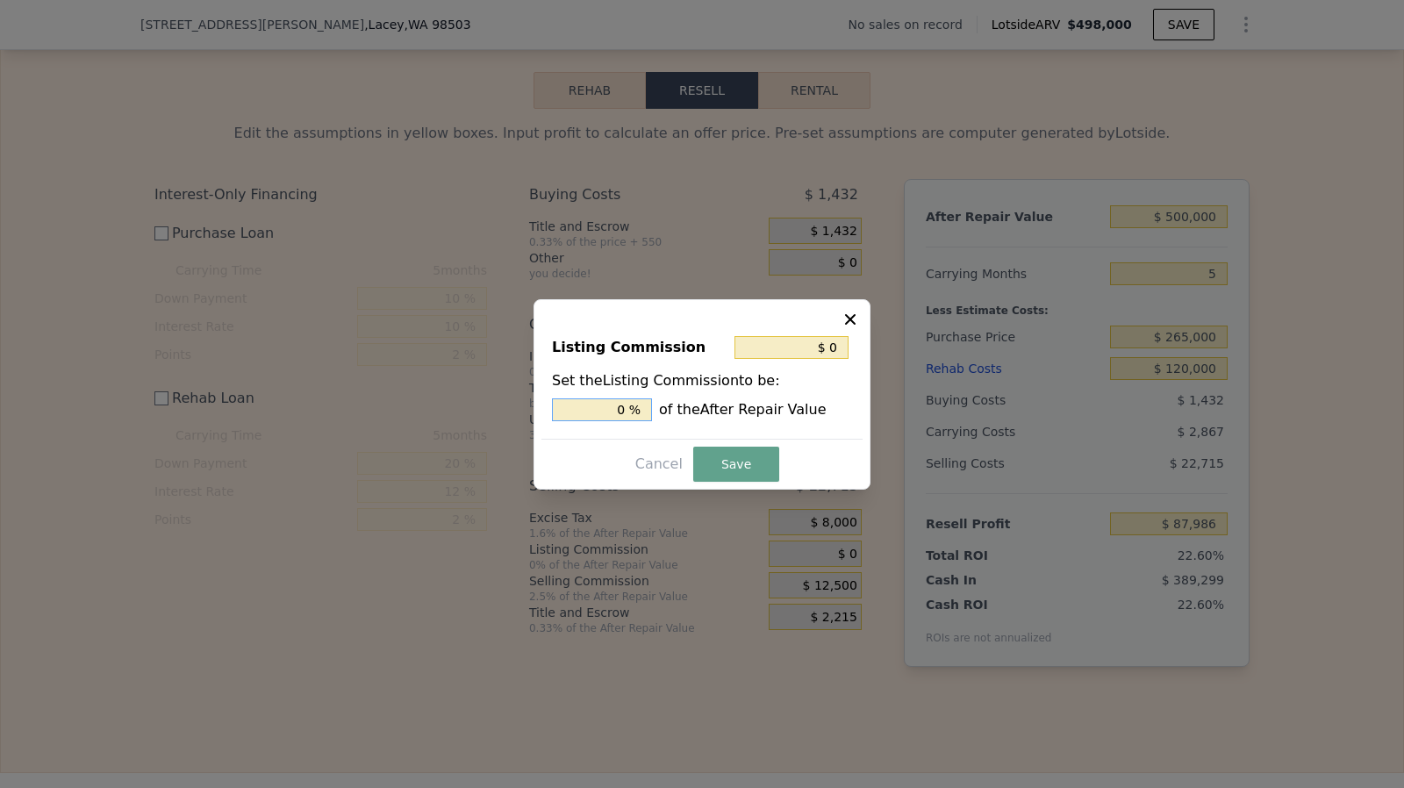
click at [643, 415] on input "0 %" at bounding box center [602, 409] width 100 height 23
type input "$ 5,000"
type input "1. %"
type input "$ 7,500"
type input "1.5 %"
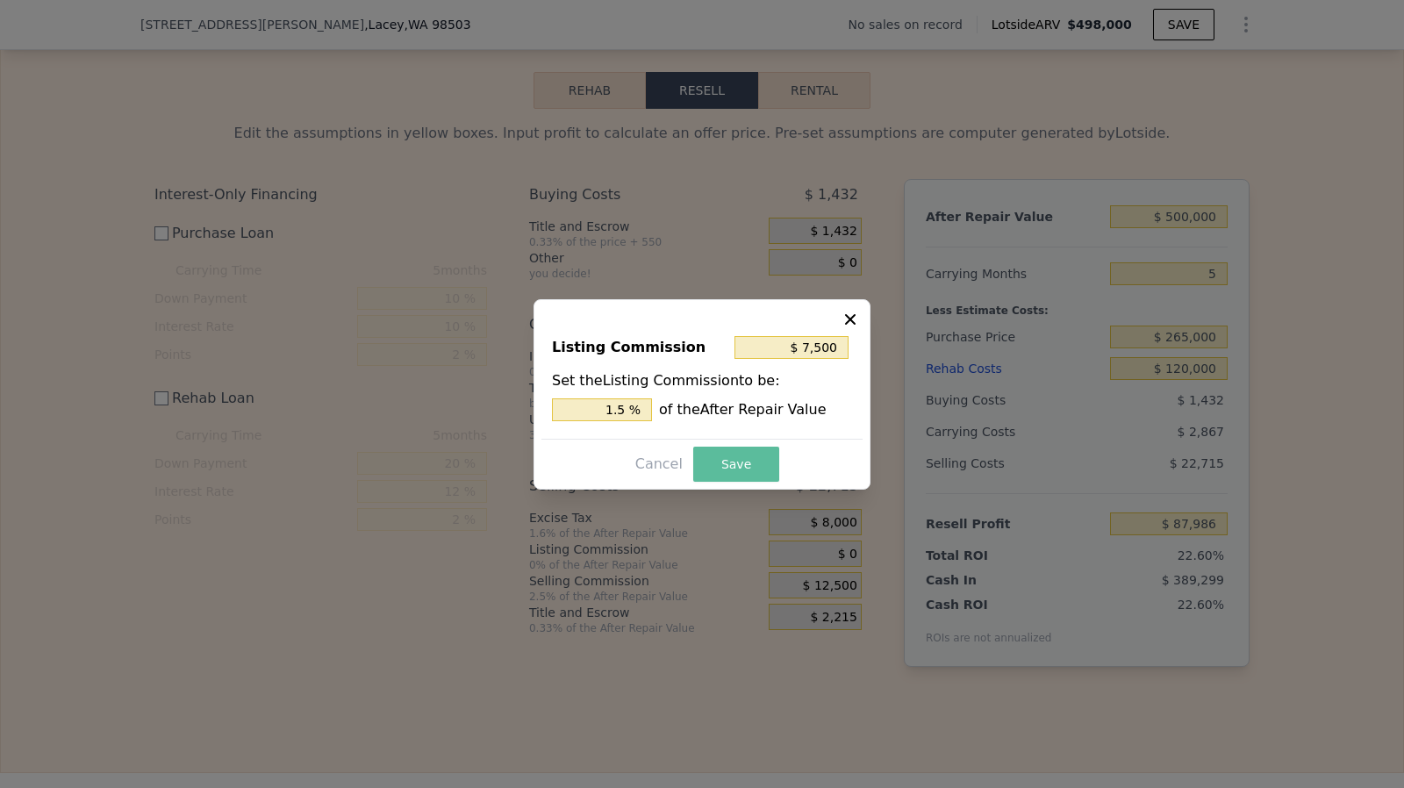
click at [733, 466] on button "Save" at bounding box center [736, 464] width 86 height 35
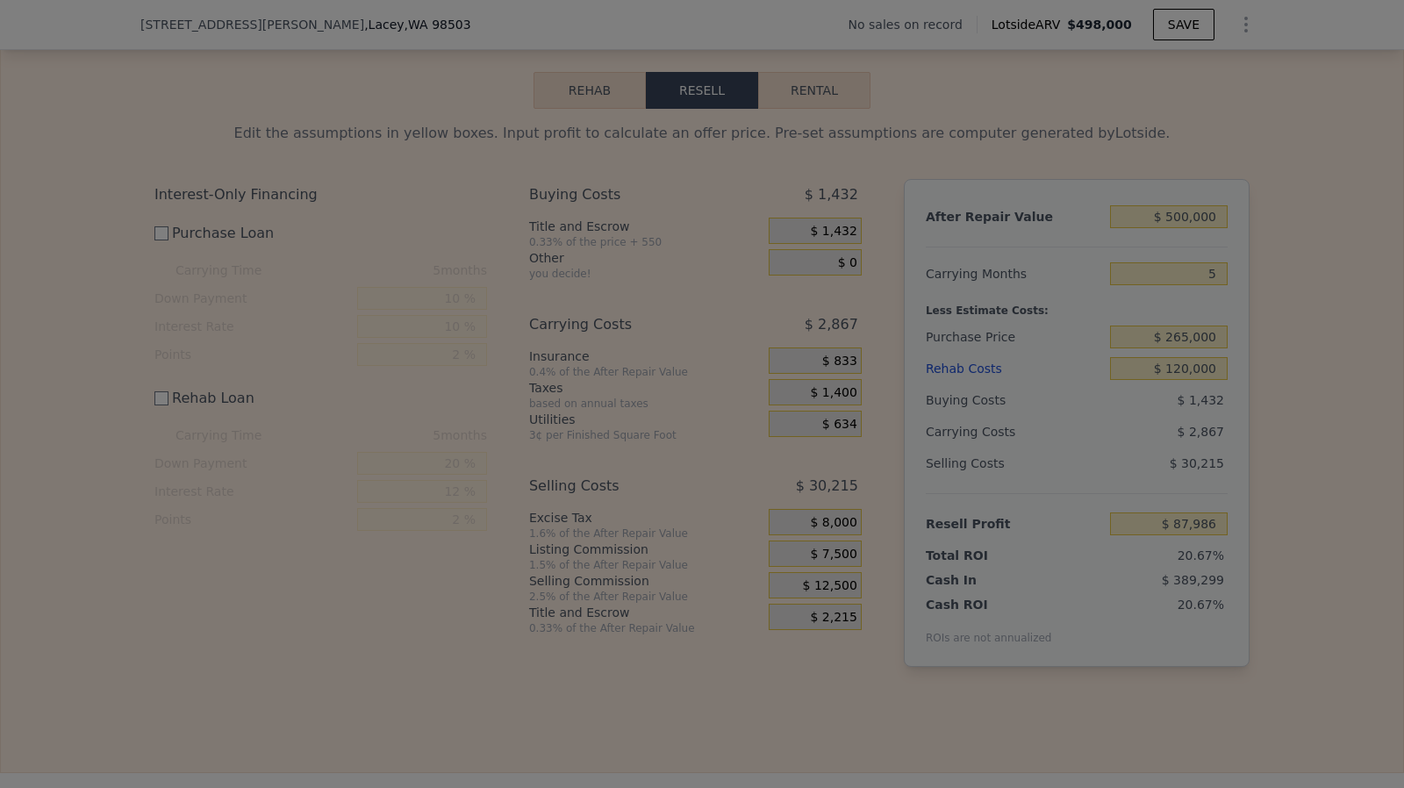
type input "$ 80,486"
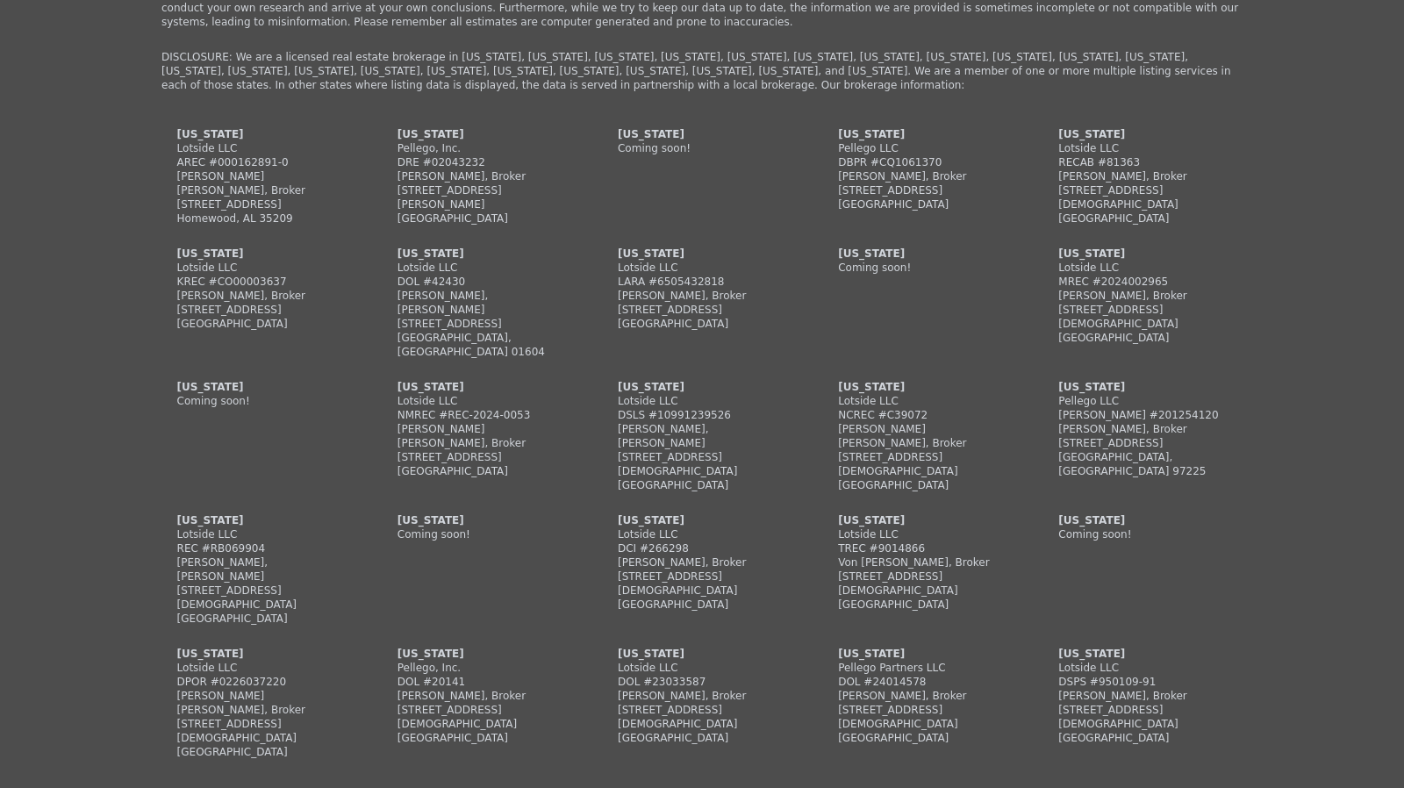
scroll to position [4369, 0]
